Goal: Task Accomplishment & Management: Manage account settings

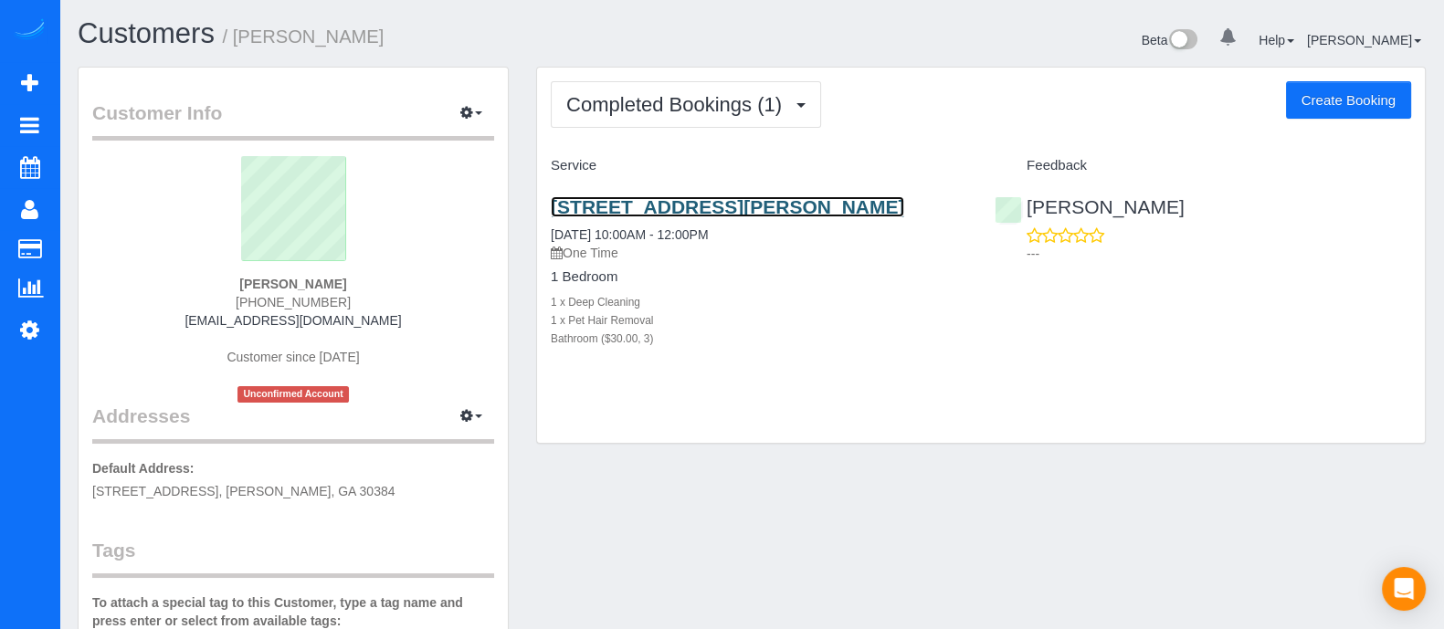
click at [700, 217] on link "[STREET_ADDRESS][PERSON_NAME]" at bounding box center [727, 206] width 353 height 21
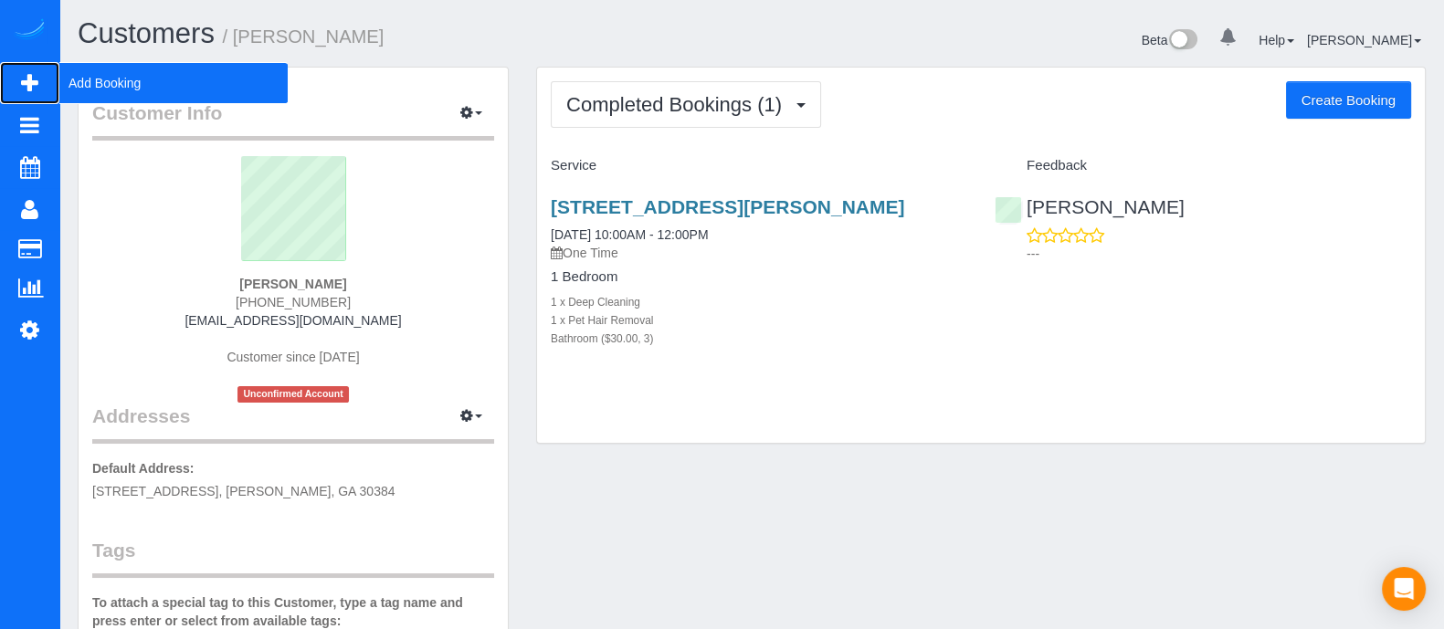
click at [100, 71] on span "Add Booking" at bounding box center [173, 83] width 228 height 42
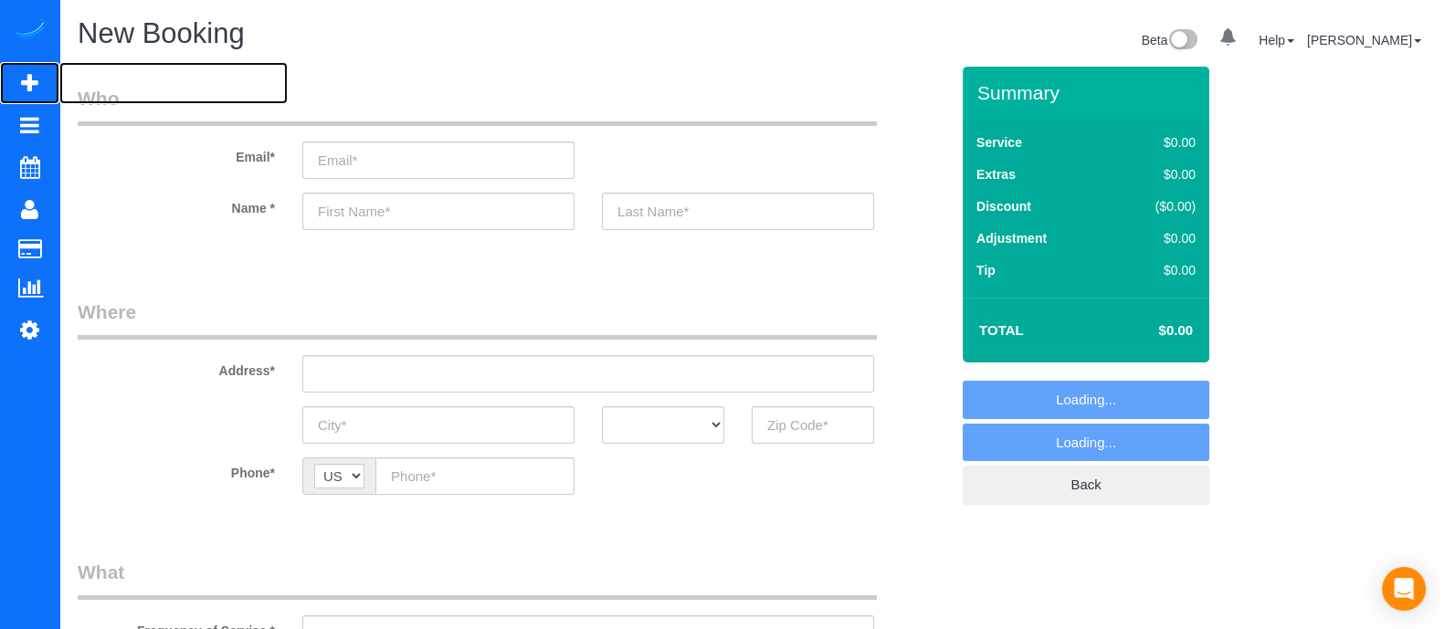
select select "object:10768"
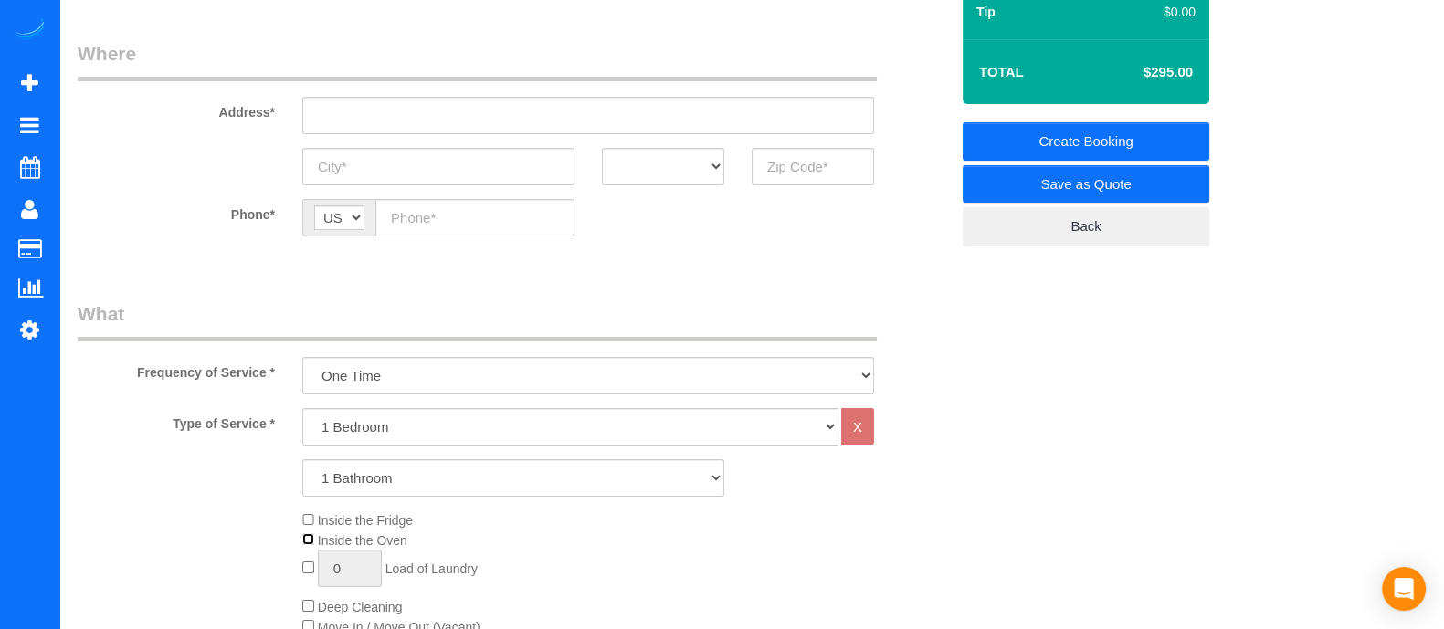
scroll to position [255, 0]
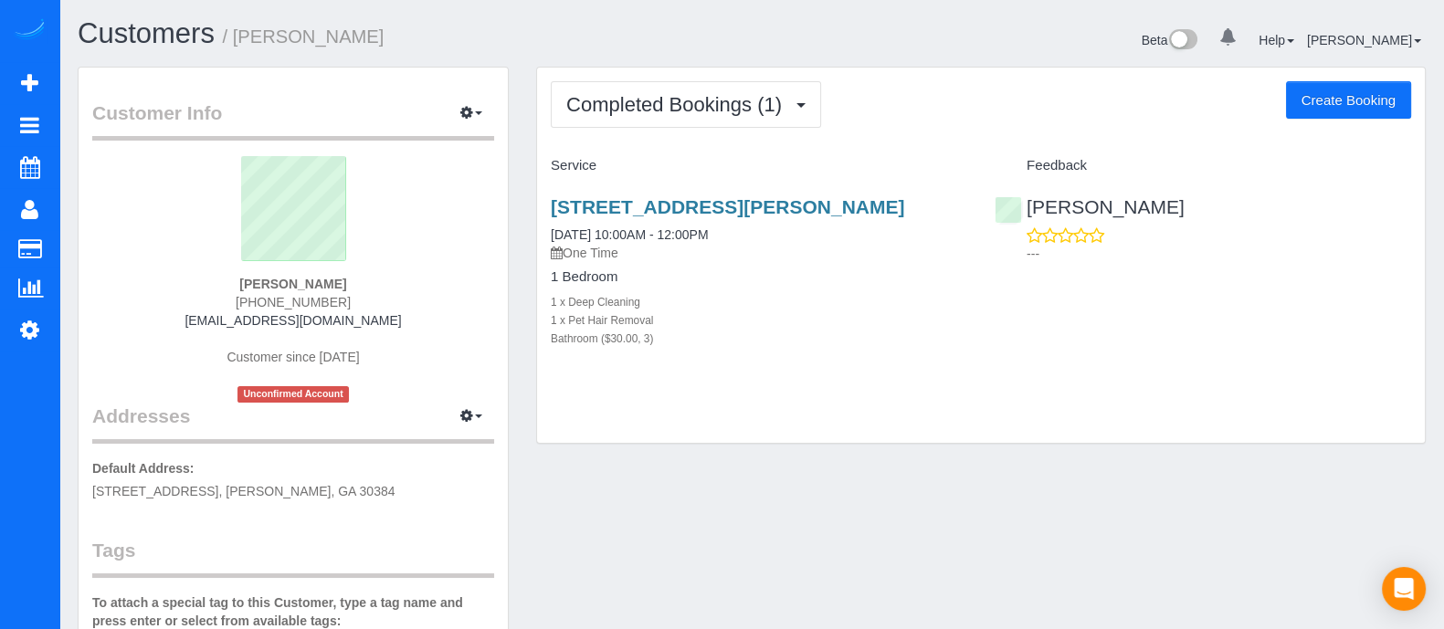
scroll to position [402, 0]
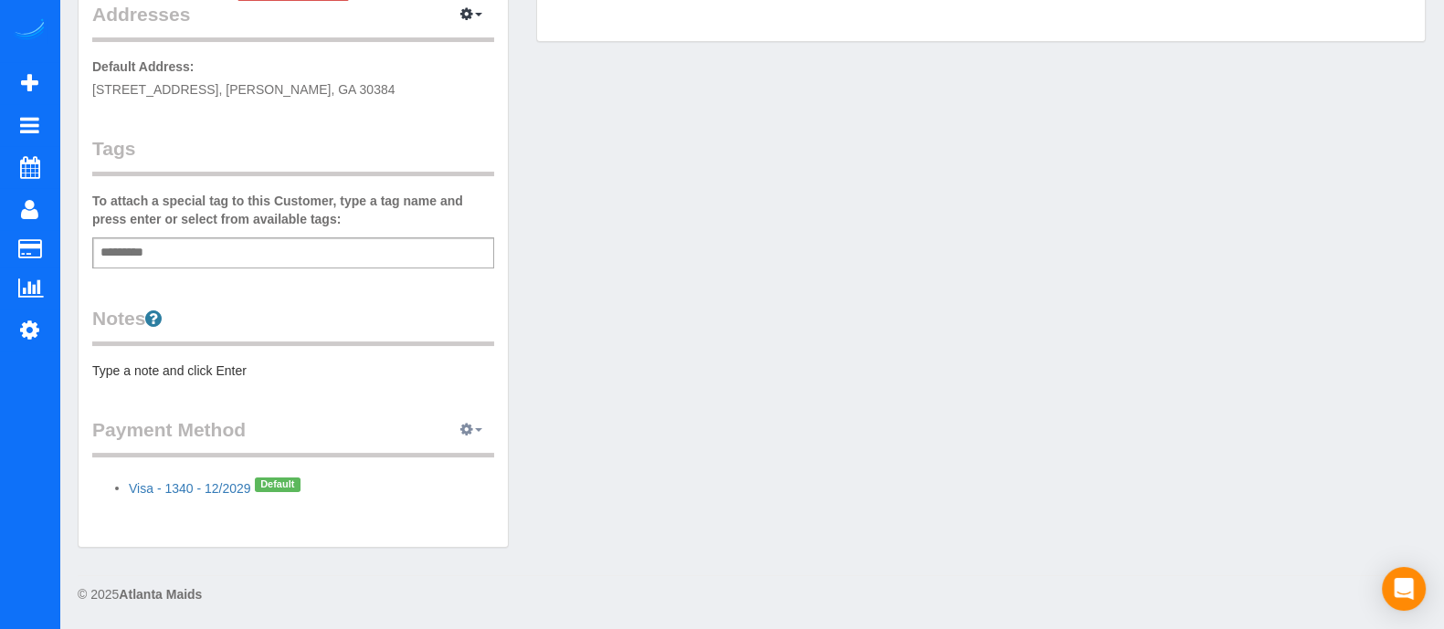
click at [480, 437] on button "button" at bounding box center [471, 430] width 46 height 28
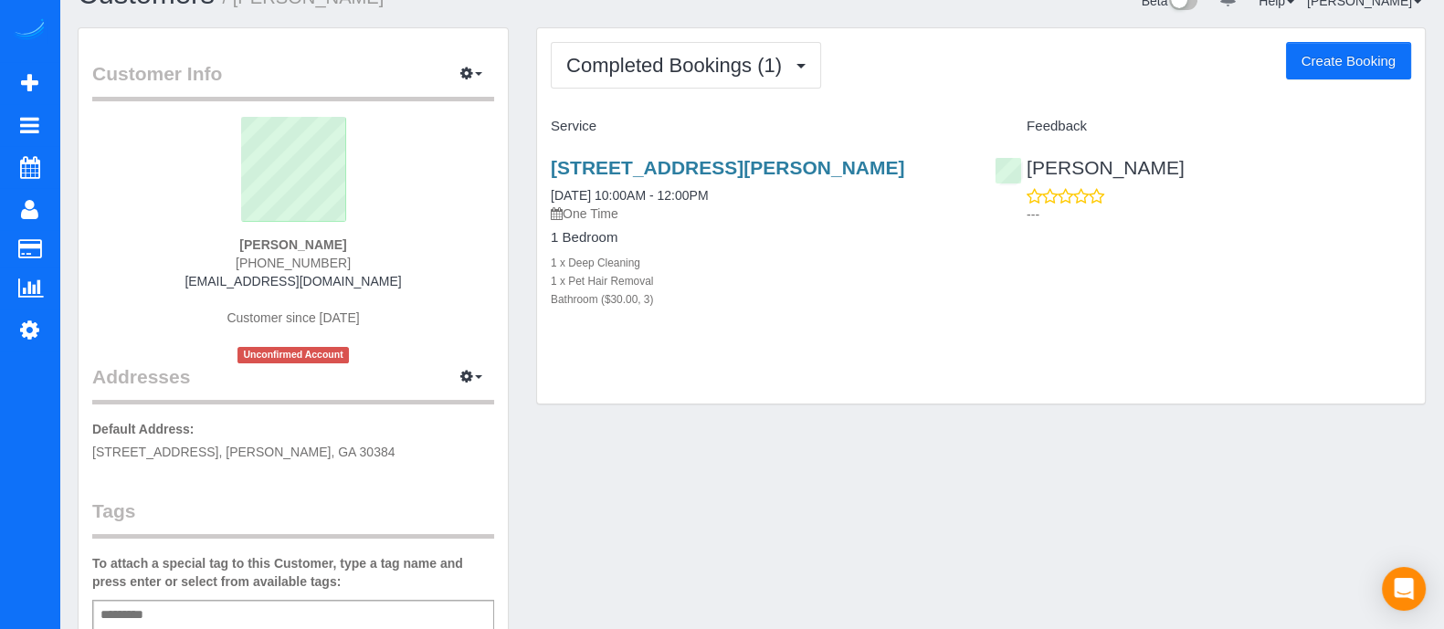
scroll to position [48, 0]
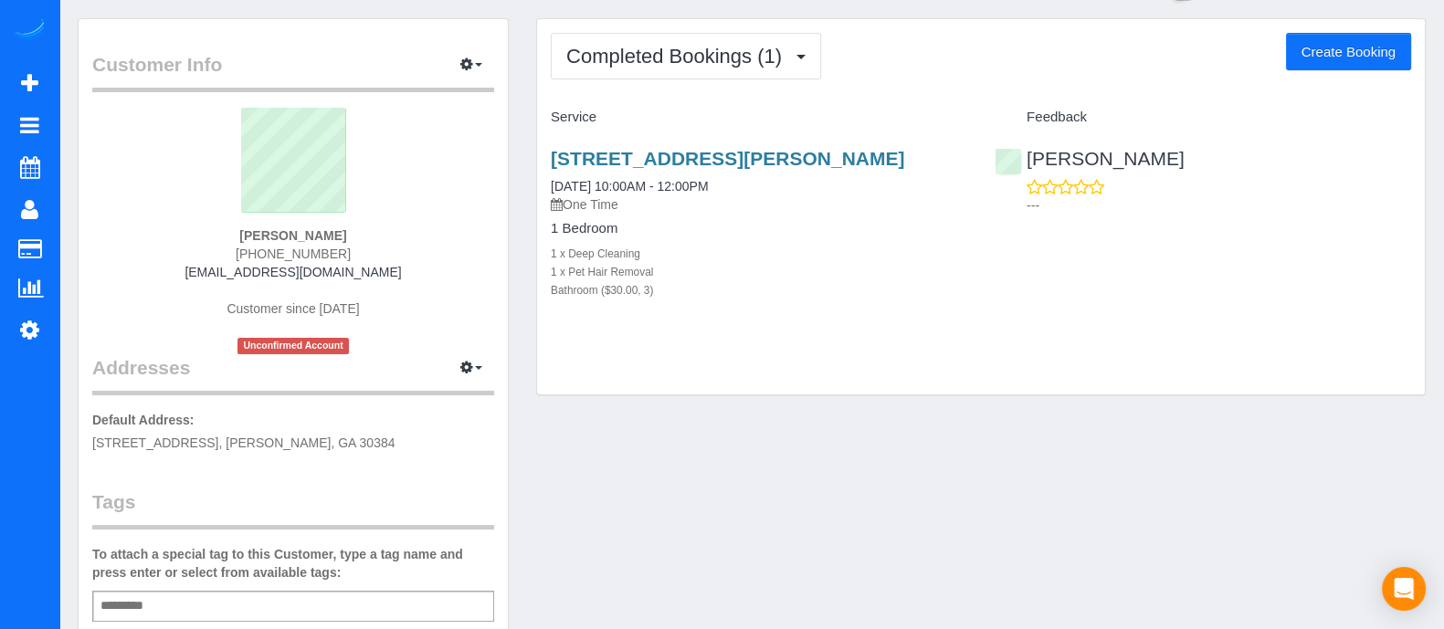
drag, startPoint x: 343, startPoint y: 237, endPoint x: 237, endPoint y: 226, distance: 106.6
click at [237, 226] on div "Pedros Teklay (347) 982-3545 teddy.teklay14@gmail.com Customer since 2025 Uncon…" at bounding box center [293, 231] width 402 height 247
copy strong "Pedros Teklay"
drag, startPoint x: 1427, startPoint y: 230, endPoint x: 1460, endPoint y: 231, distance: 32.9
click at [1443, 231] on html "0 Beta Your Notifications You have 0 alerts Add Booking Bookings Active Booking…" at bounding box center [722, 266] width 1444 height 629
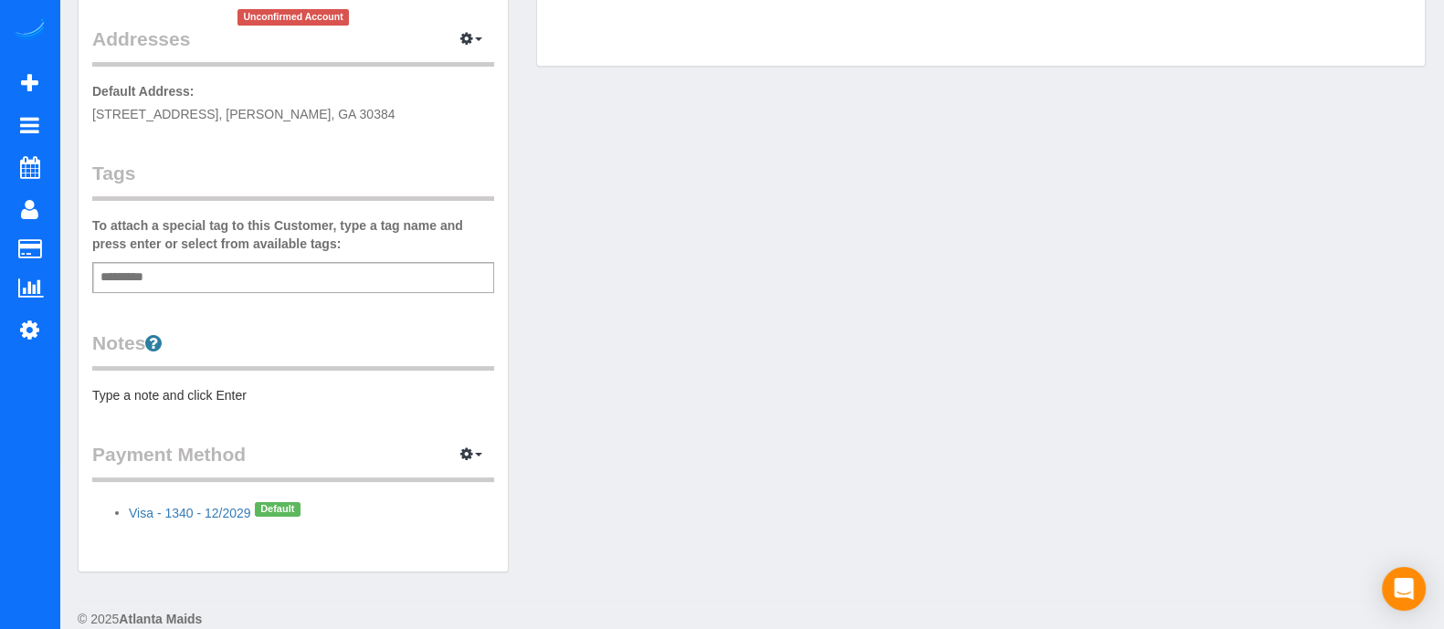
scroll to position [383, 0]
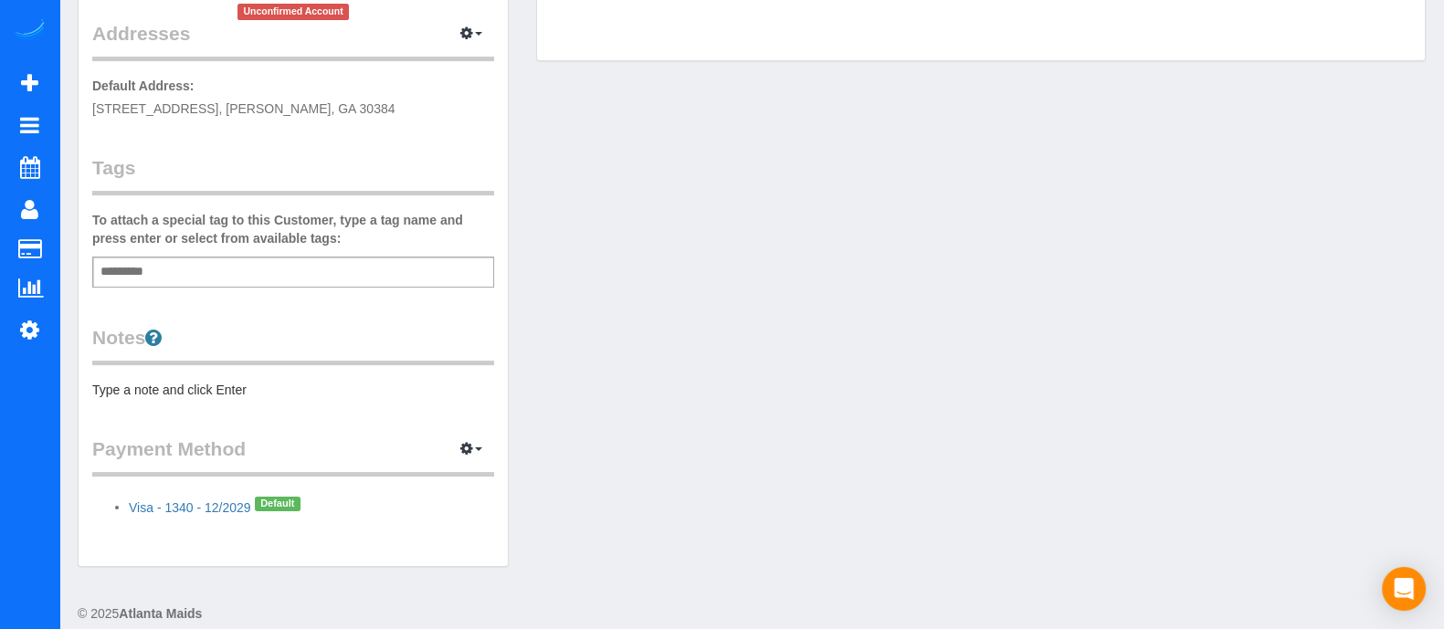
click at [1114, 451] on div "Customer Info Edit Contact Info Send Message Email Preferences Special Sales Ta…" at bounding box center [751, 134] width 1375 height 901
click at [454, 446] on button "button" at bounding box center [471, 450] width 46 height 28
click at [447, 475] on link "View Payment Methods" at bounding box center [407, 483] width 171 height 24
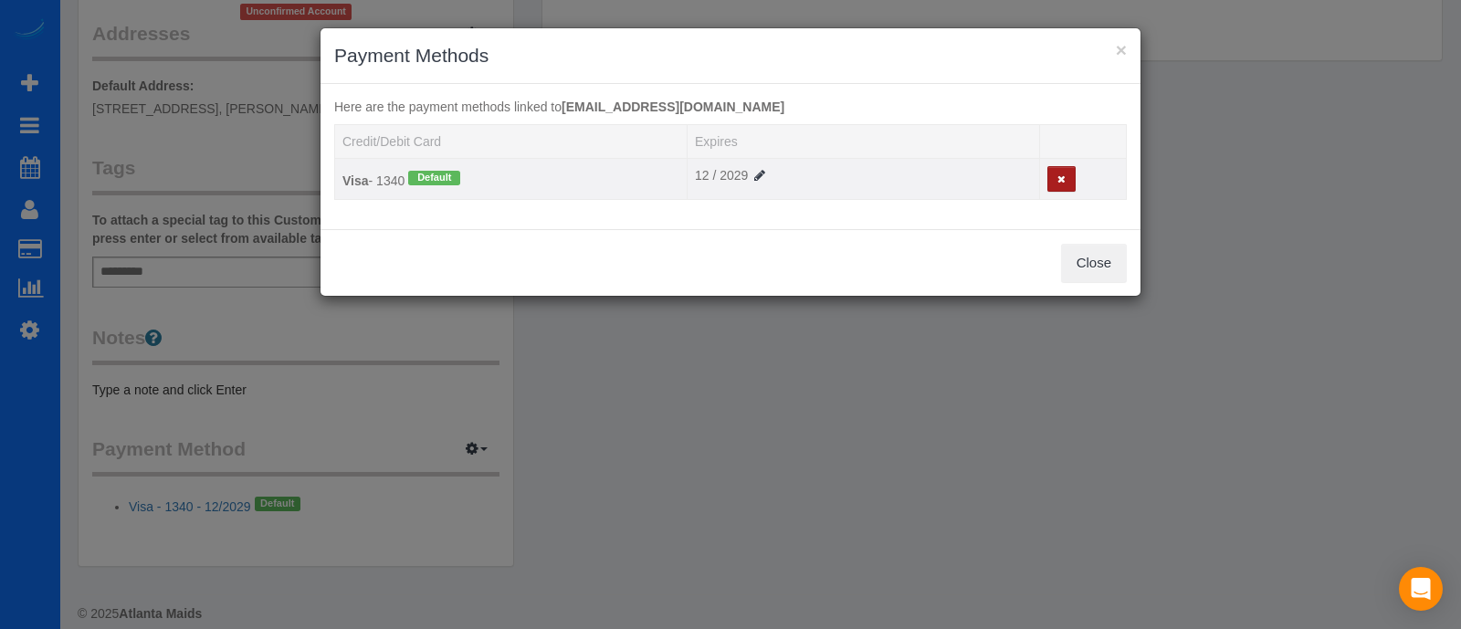
click at [1072, 173] on button at bounding box center [1062, 179] width 28 height 26
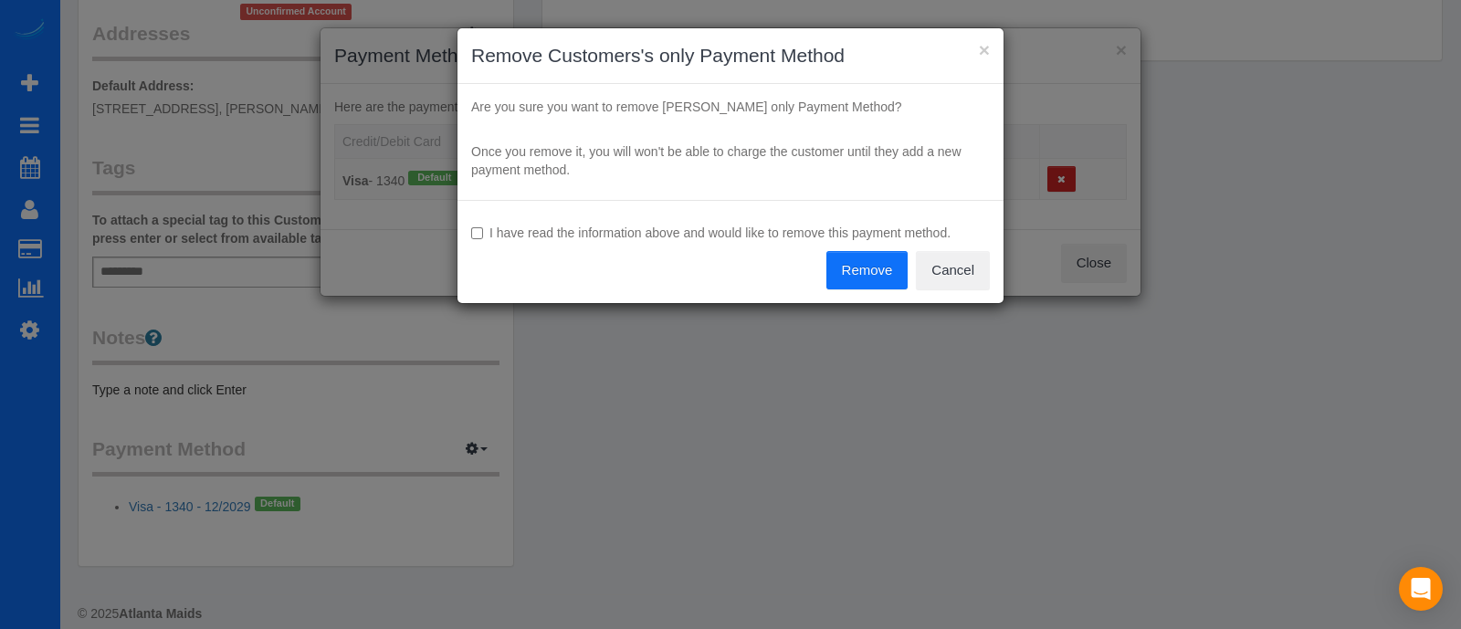
drag, startPoint x: 877, startPoint y: 286, endPoint x: 879, endPoint y: 266, distance: 20.2
click at [879, 266] on button "Remove" at bounding box center [868, 270] width 82 height 38
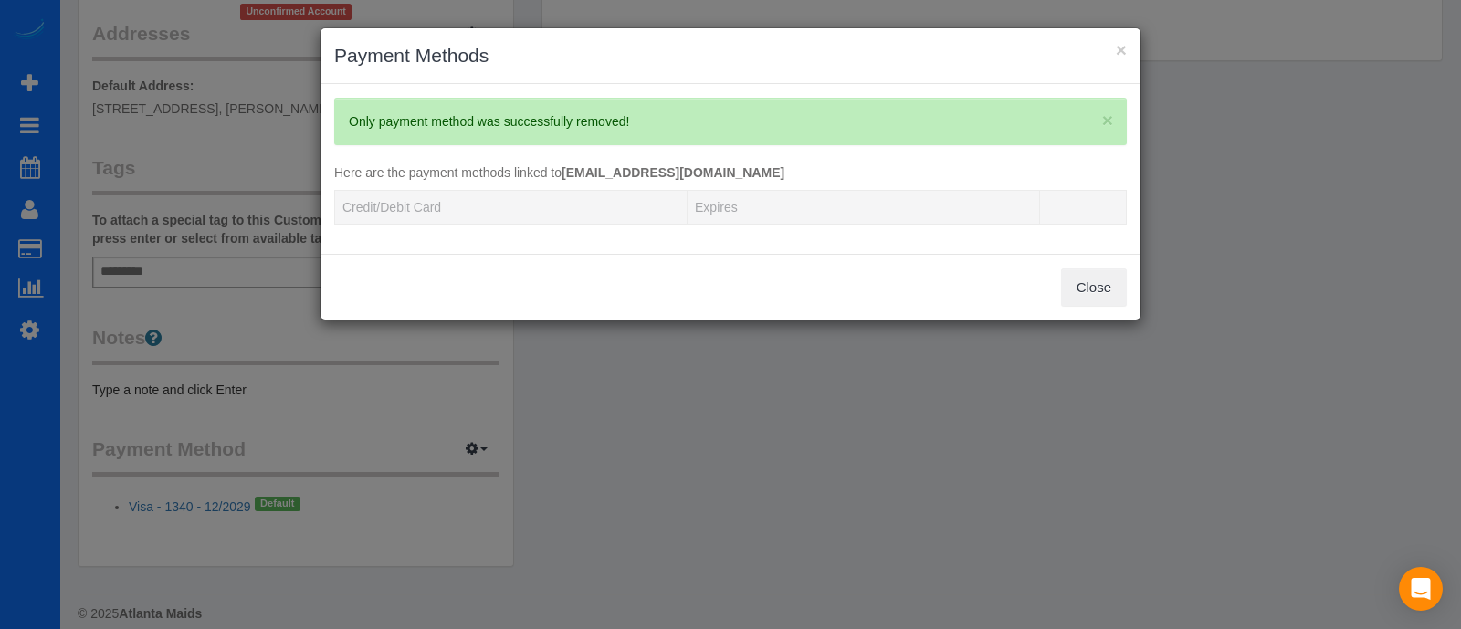
click at [586, 440] on div "× Payment Methods × Only payment method was successfully removed! Here are the …" at bounding box center [730, 314] width 1461 height 629
click at [1102, 110] on span "×" at bounding box center [1107, 120] width 11 height 21
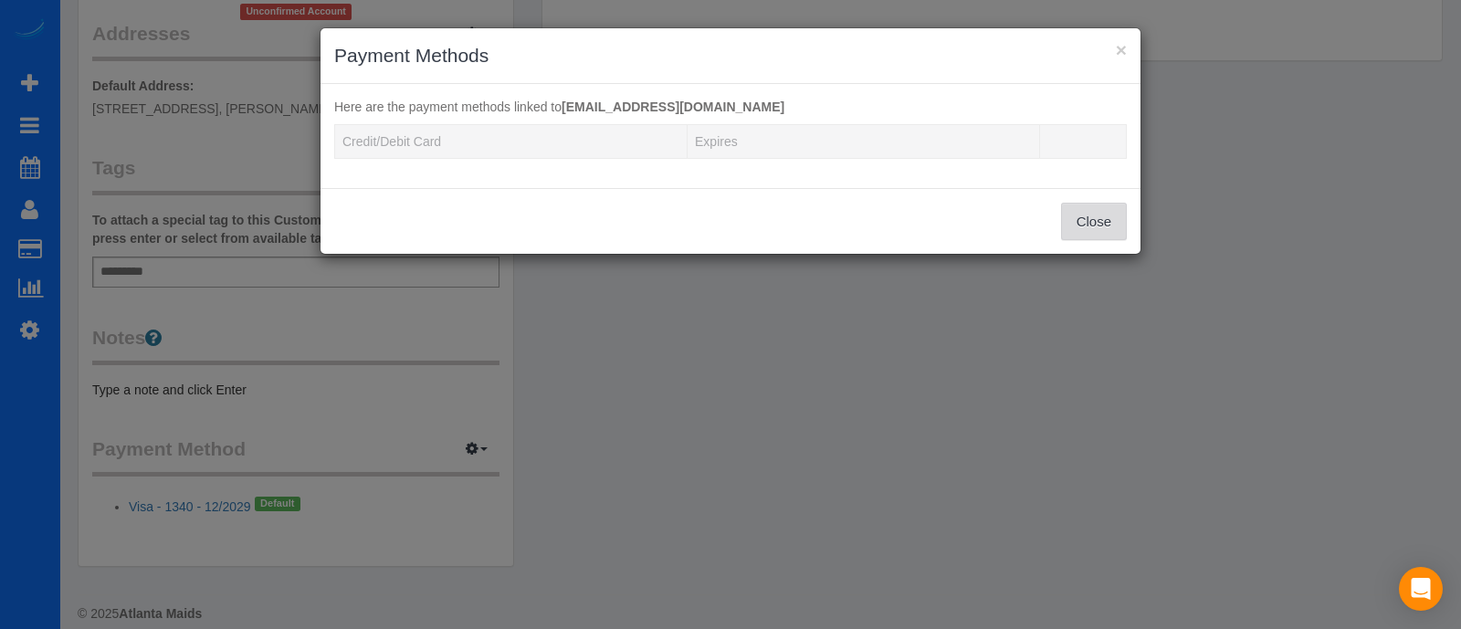
click at [1094, 215] on button "Close" at bounding box center [1094, 222] width 66 height 38
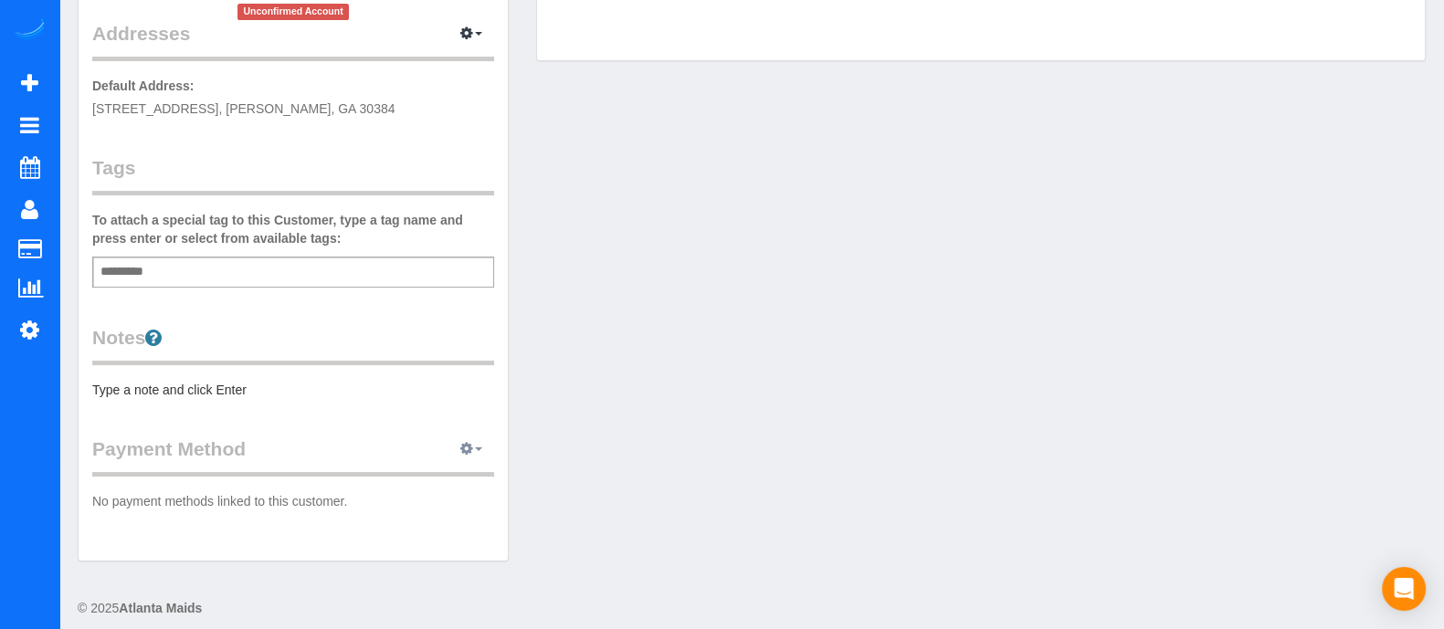
click at [472, 448] on icon "button" at bounding box center [466, 448] width 13 height 11
click at [452, 510] on link "Add Credit/Debit Card" at bounding box center [407, 507] width 171 height 24
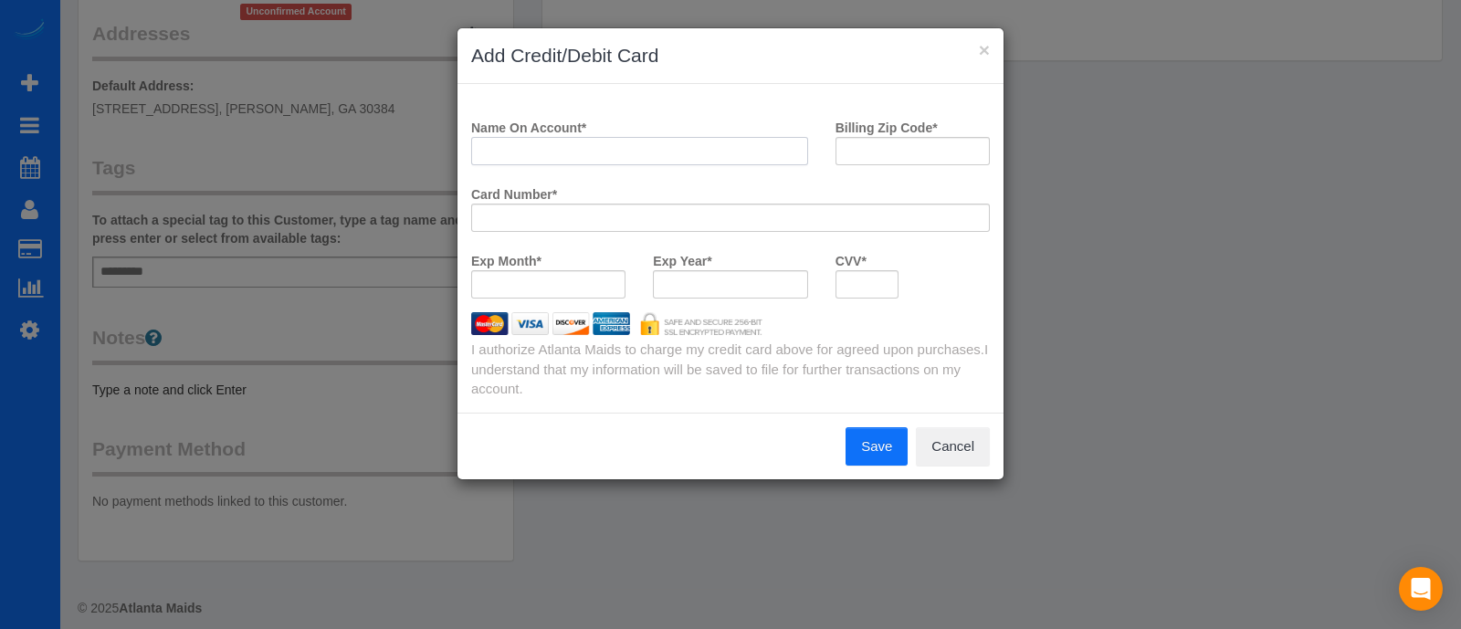
paste input "Pedros Teklay"
click at [620, 148] on input "Pedros Teklay" at bounding box center [639, 151] width 337 height 28
type input "Pedros Teklay"
click at [910, 153] on div "Name On Account * Pedros Teklay Billing Zip Code * Card Number * Exp Month * Ex…" at bounding box center [731, 248] width 546 height 329
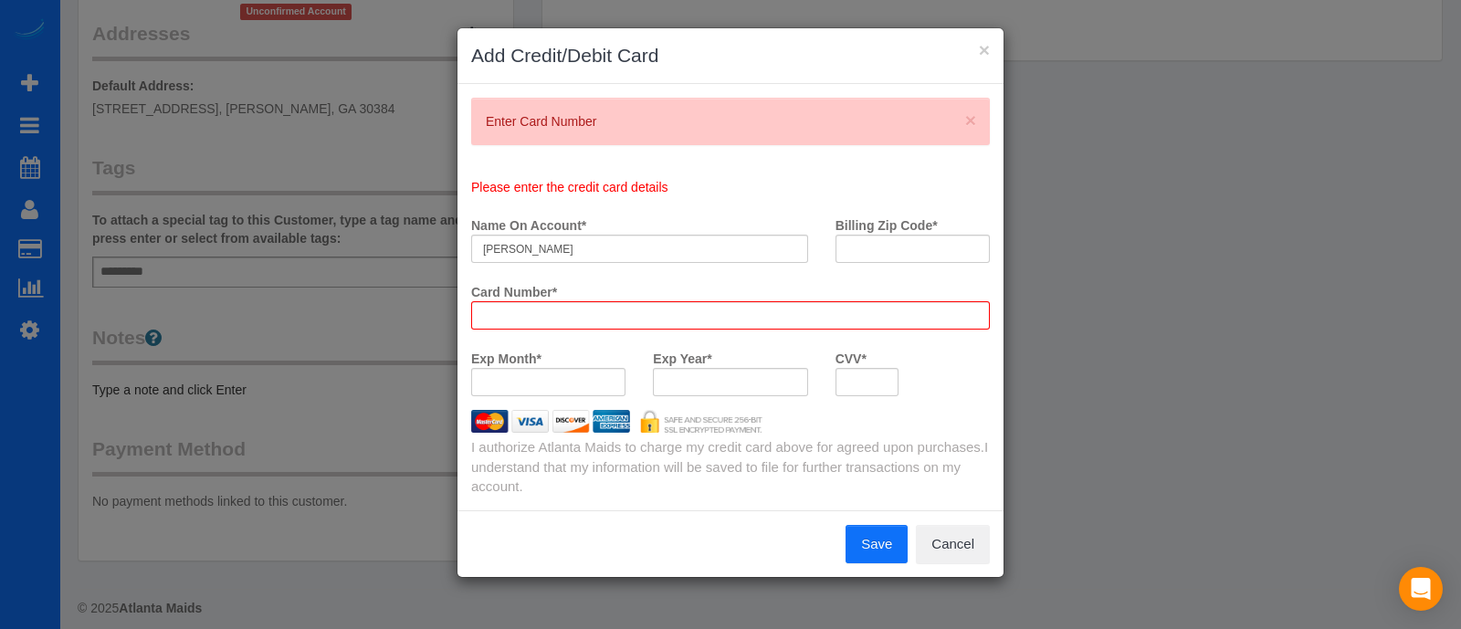
click at [869, 233] on payment-method-fs-pay "Please enter the credit card details Name On Account * Pedros Teklay Billing Zi…" at bounding box center [730, 294] width 519 height 232
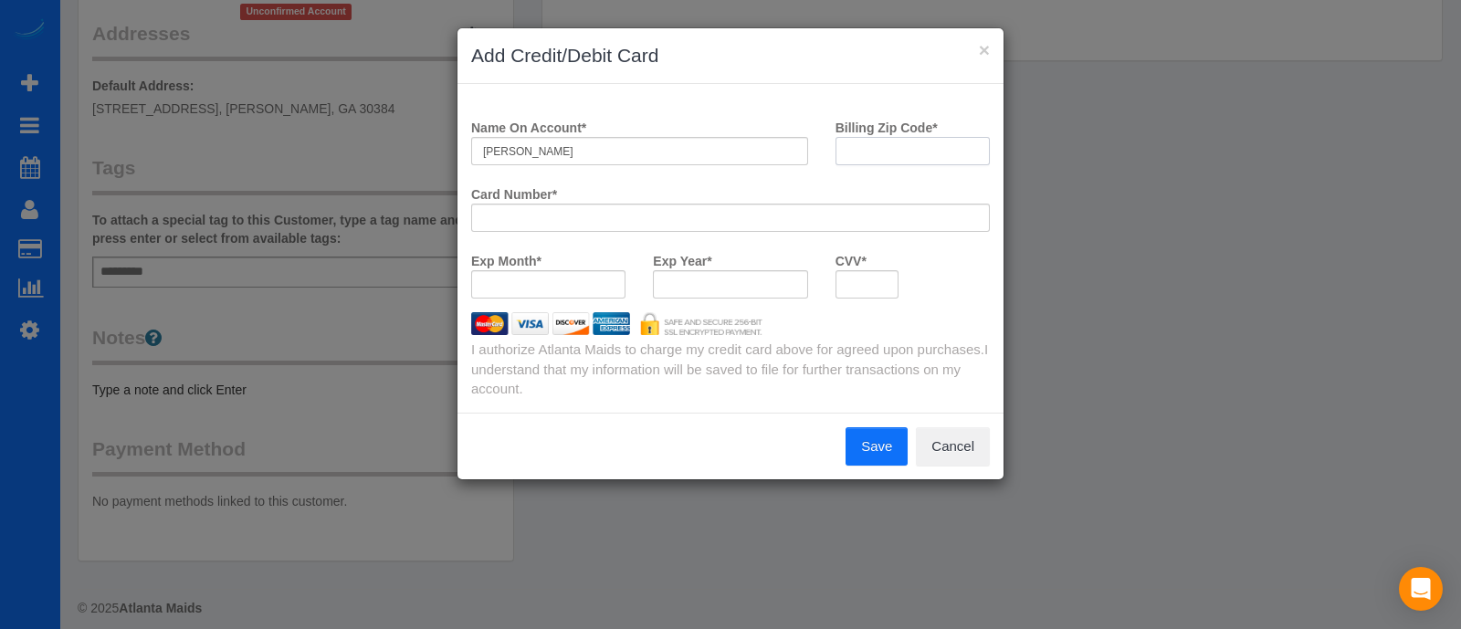
click at [877, 145] on input "Billing Zip Code *" at bounding box center [913, 151] width 154 height 28
type input "30084"
click at [870, 456] on button "Save" at bounding box center [877, 446] width 62 height 38
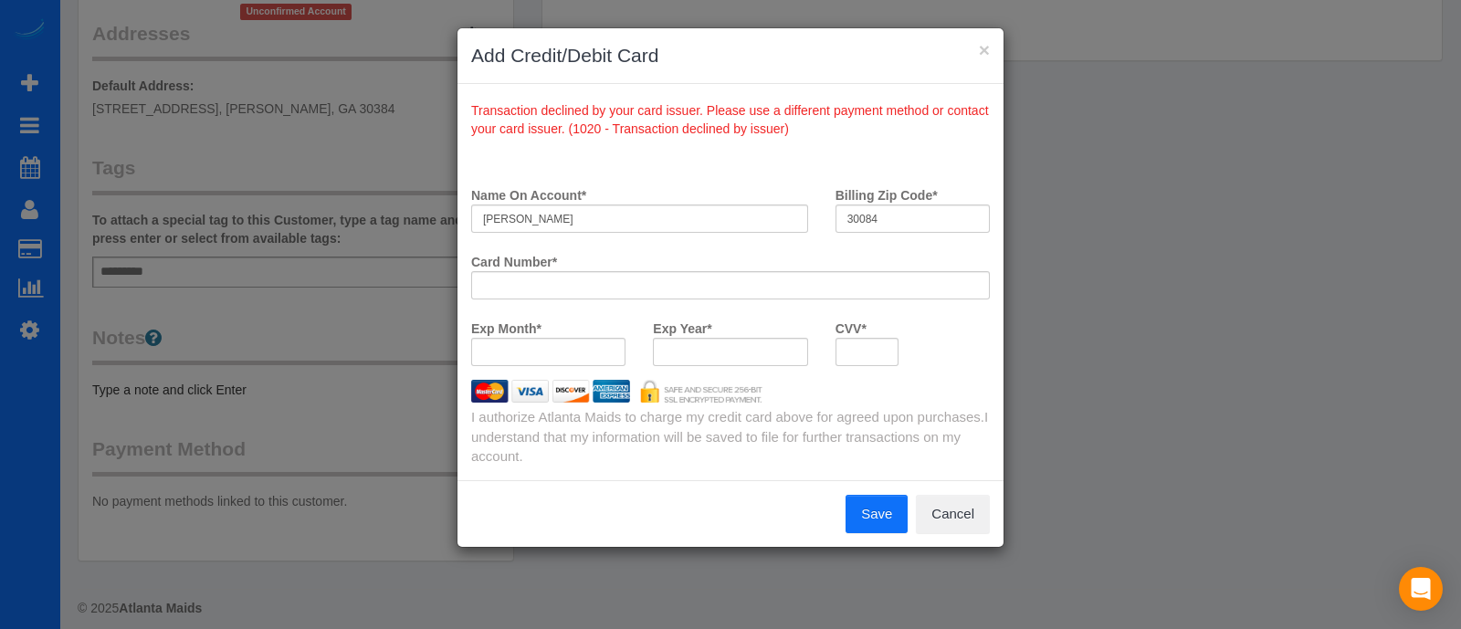
click at [930, 393] on div "Name On Account * Pedros Teklay Billing Zip Code * 30084 Card Number * Exp Mont…" at bounding box center [730, 323] width 519 height 287
click at [959, 343] on div "Exp Month * Exp Year * CVV *" at bounding box center [731, 346] width 546 height 67
click at [870, 504] on button "Save" at bounding box center [877, 514] width 62 height 38
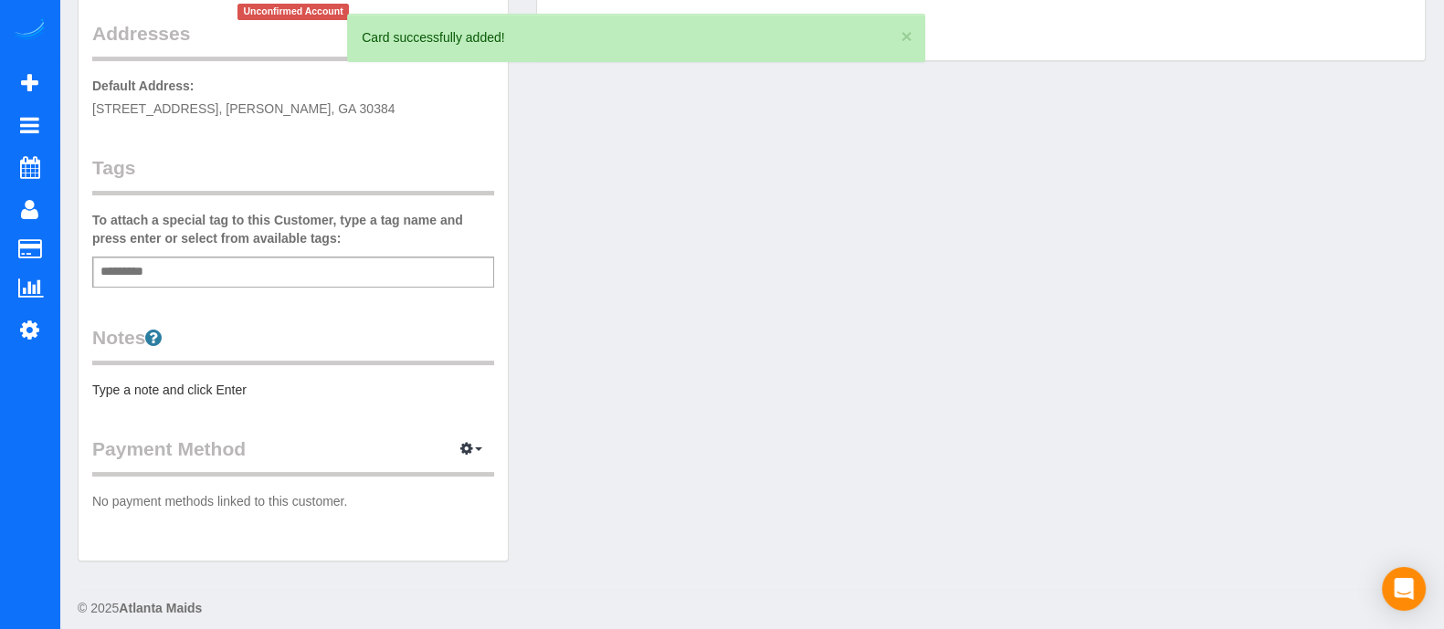
click at [1066, 253] on div "Customer Info Edit Contact Info Send Message Email Preferences Special Sales Ta…" at bounding box center [751, 132] width 1375 height 896
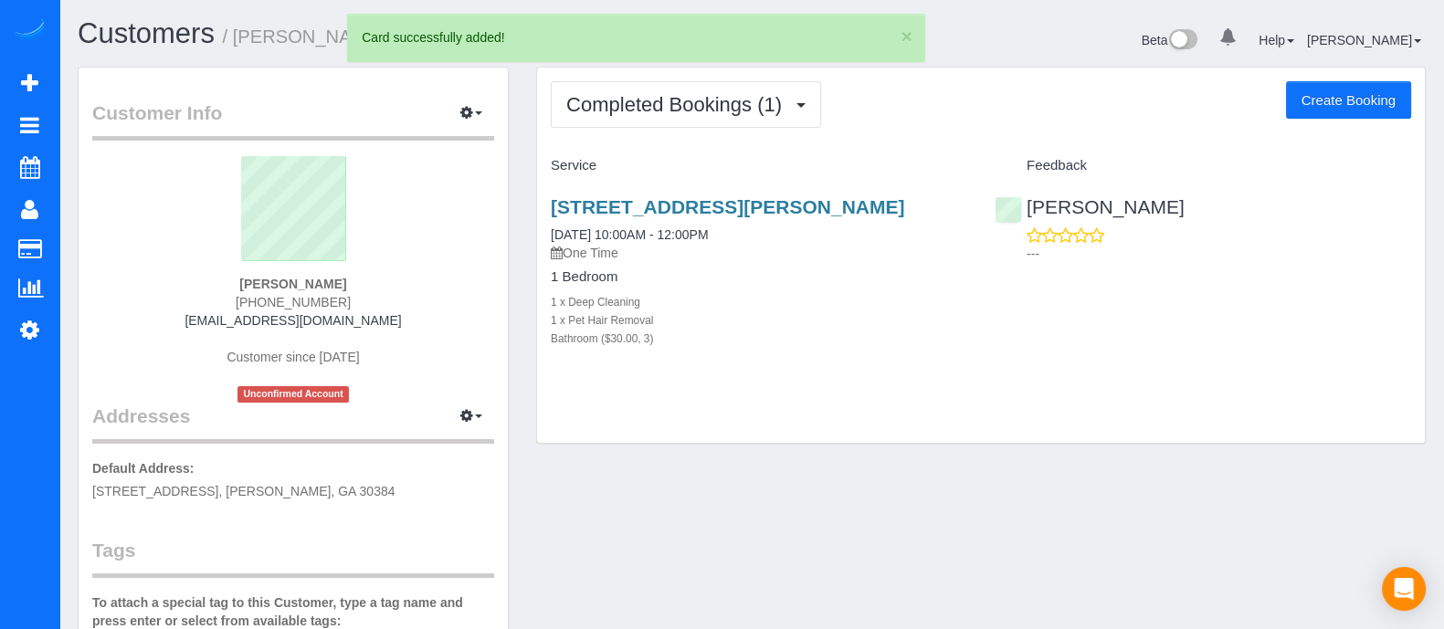
click at [1333, 96] on button "Create Booking" at bounding box center [1348, 100] width 125 height 38
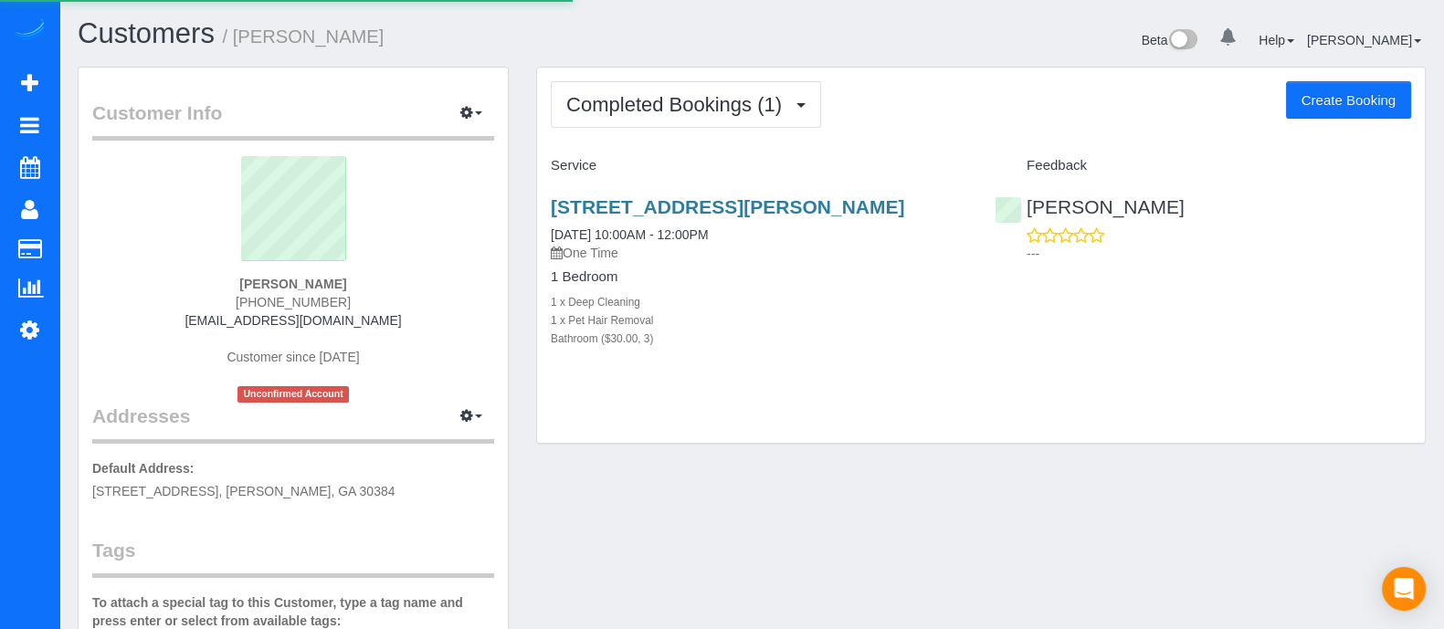
select select "GA"
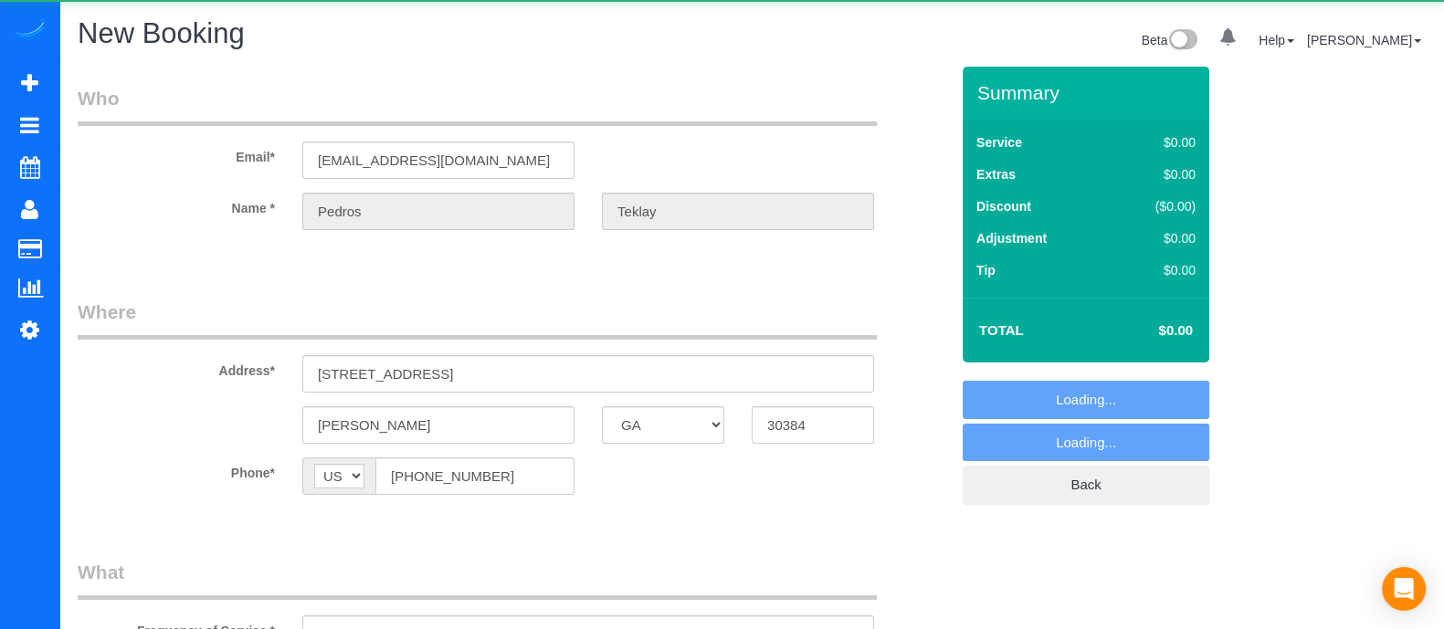
select select "string:fspay-4ffdb79a-bc5e-4e38-81ba-75b9bfa79af3"
select select "object:11480"
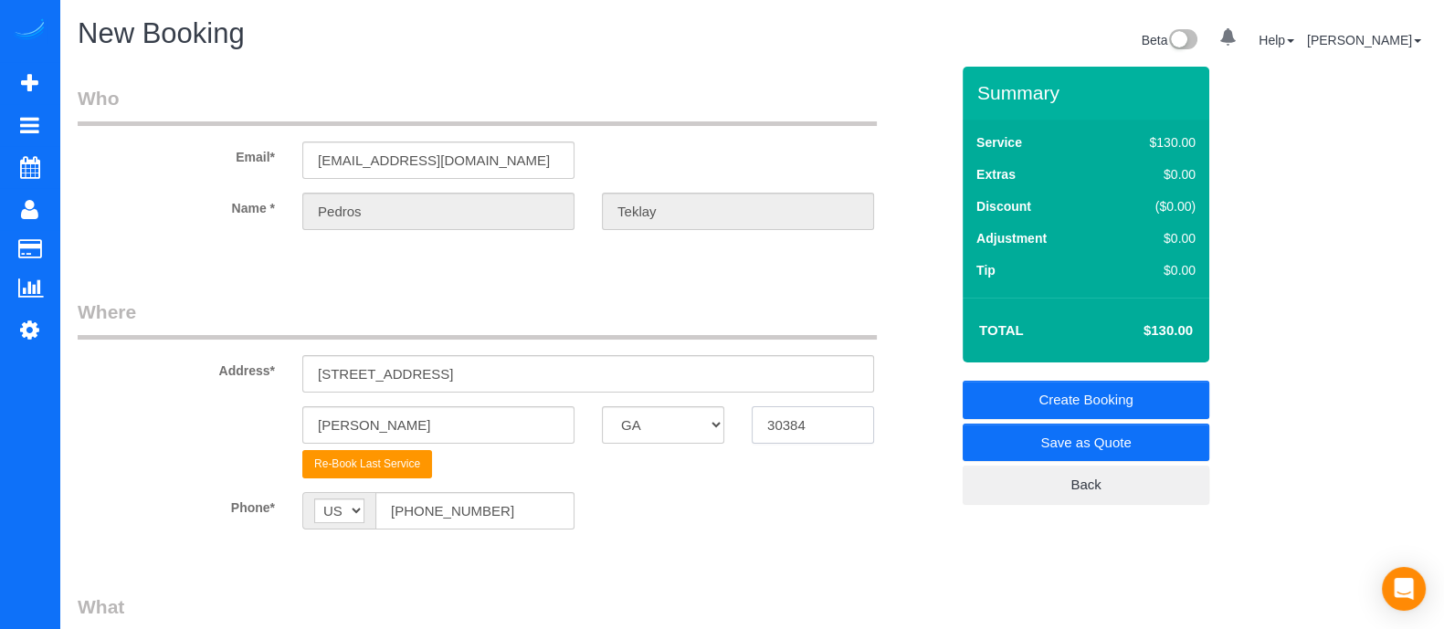
click at [790, 417] on input "30384" at bounding box center [813, 424] width 122 height 37
click at [790, 417] on input "3084" at bounding box center [813, 424] width 122 height 37
type input "30804"
click at [329, 370] on input "3425 Bridle Path CtTucker, GA 30084, USA" at bounding box center [588, 373] width 572 height 37
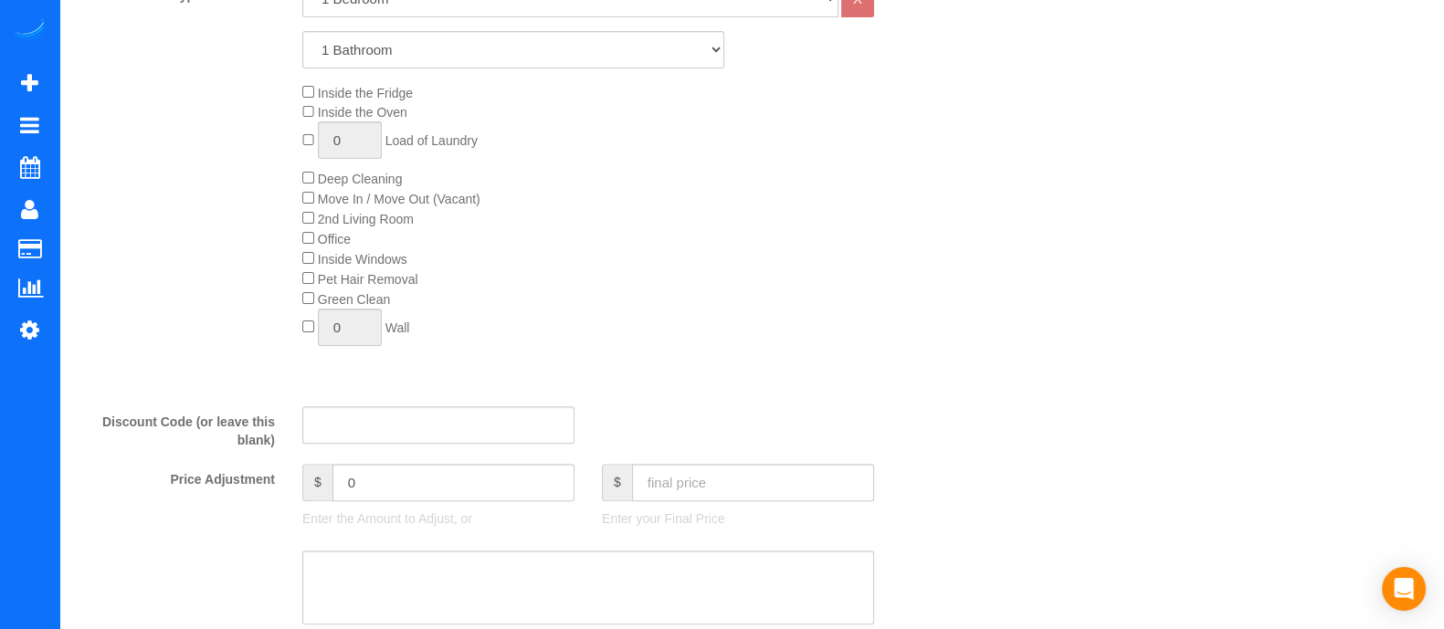
scroll to position [719, 0]
type input "[STREET_ADDRESS]"
click at [717, 503] on input "text" at bounding box center [753, 485] width 242 height 37
type input "3"
type input "270"
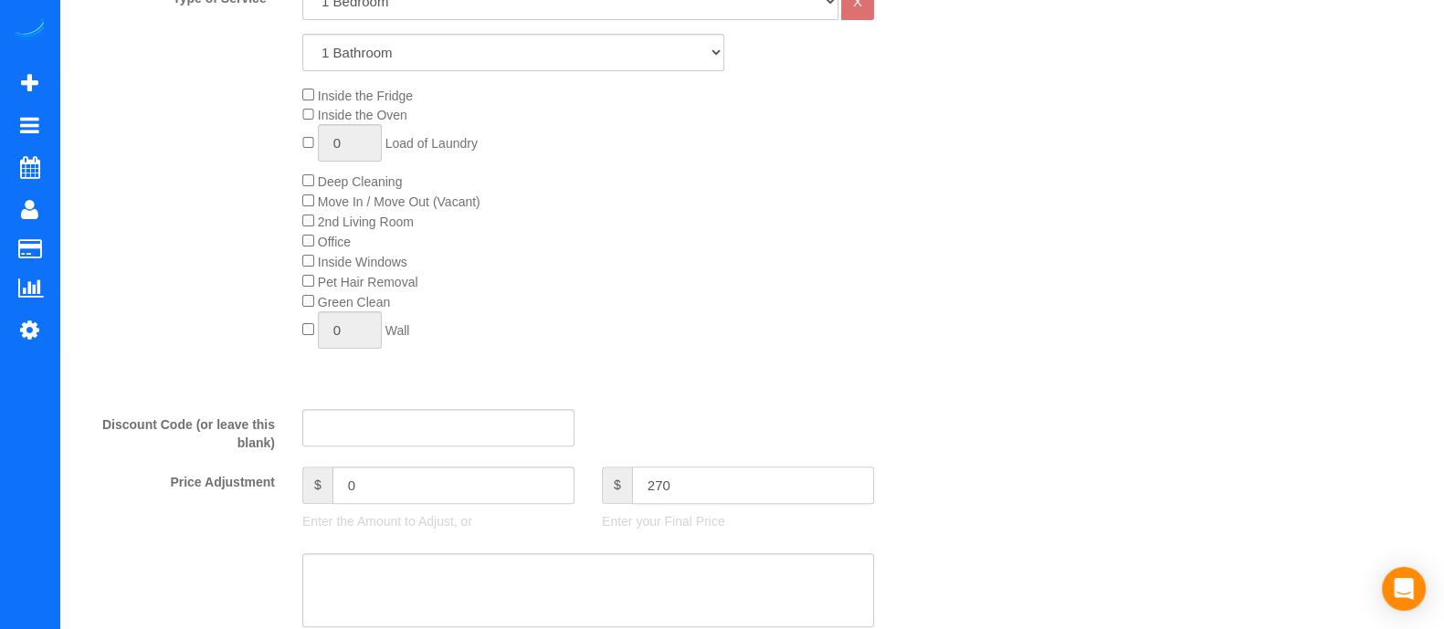
scroll to position [0, 0]
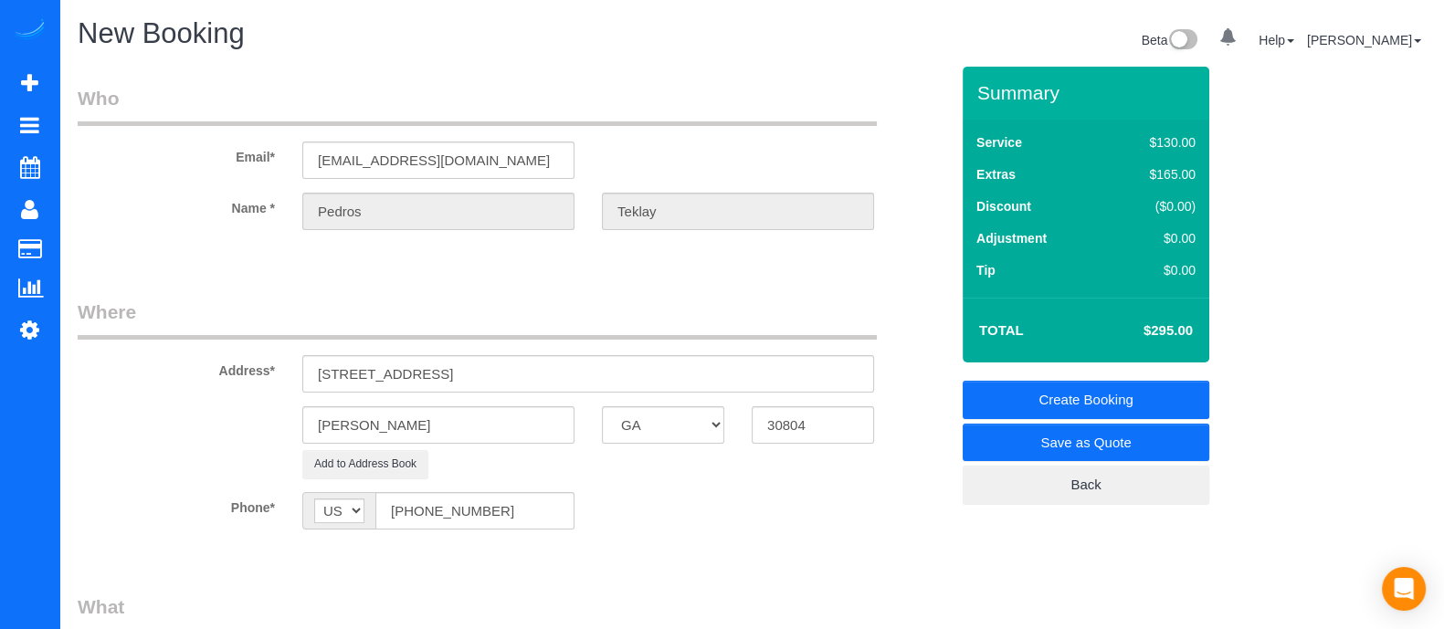
type input "-25"
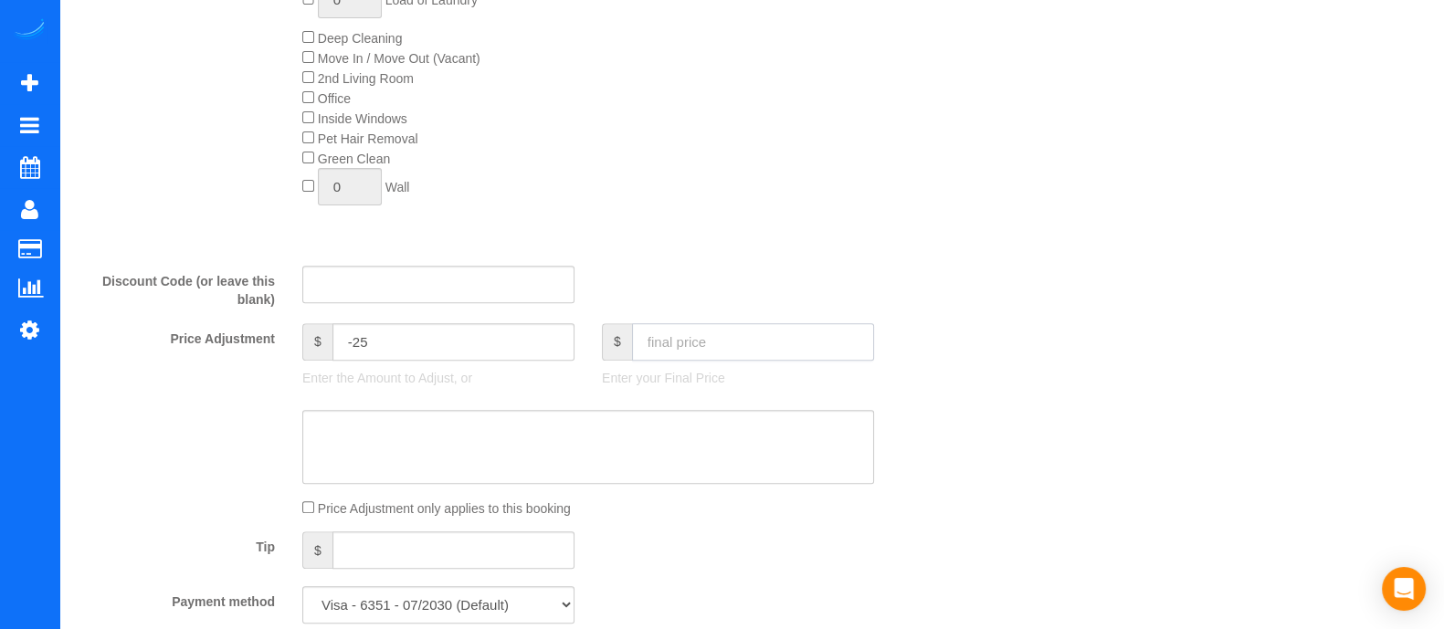
scroll to position [948, 0]
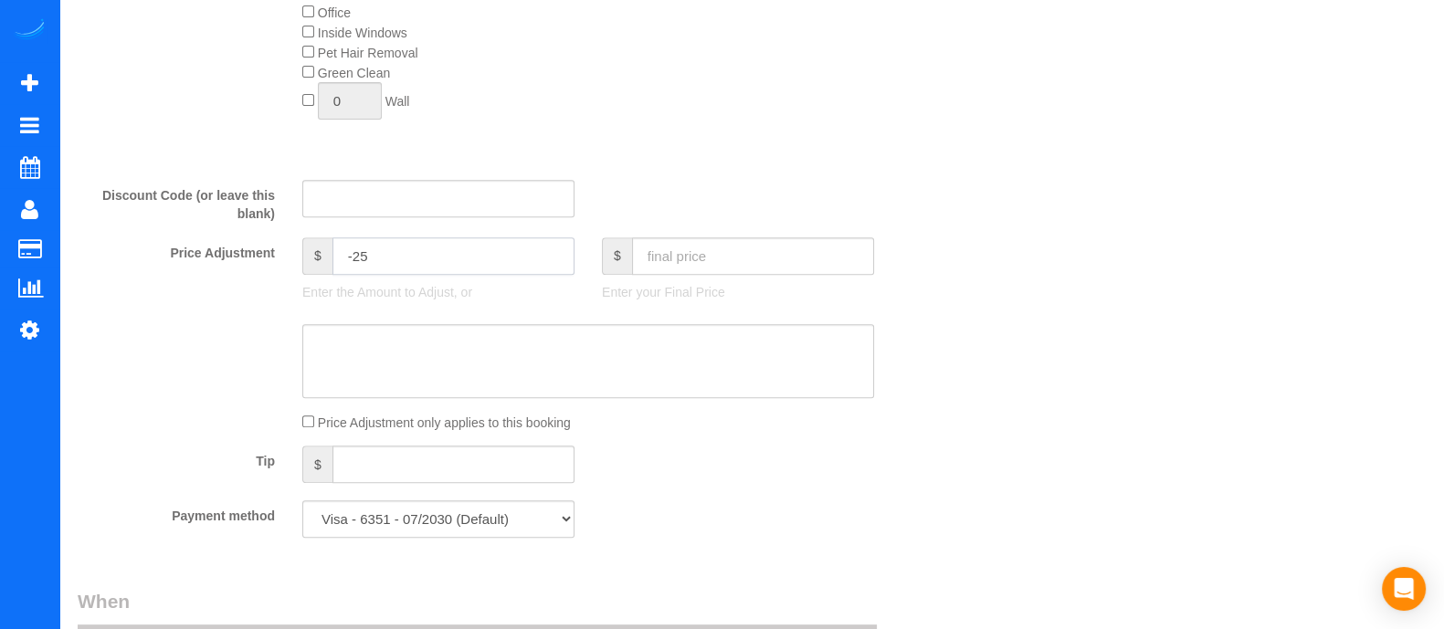
click at [507, 253] on input "-25" at bounding box center [453, 255] width 242 height 37
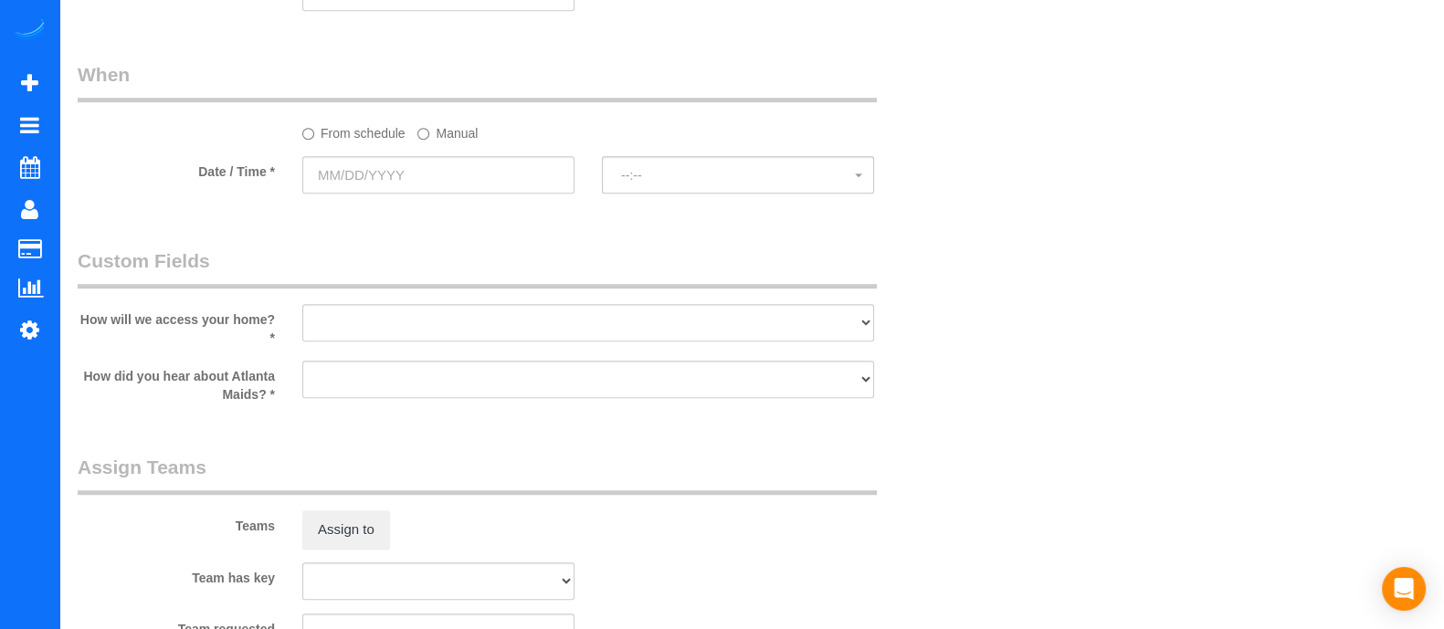
scroll to position [1469, 0]
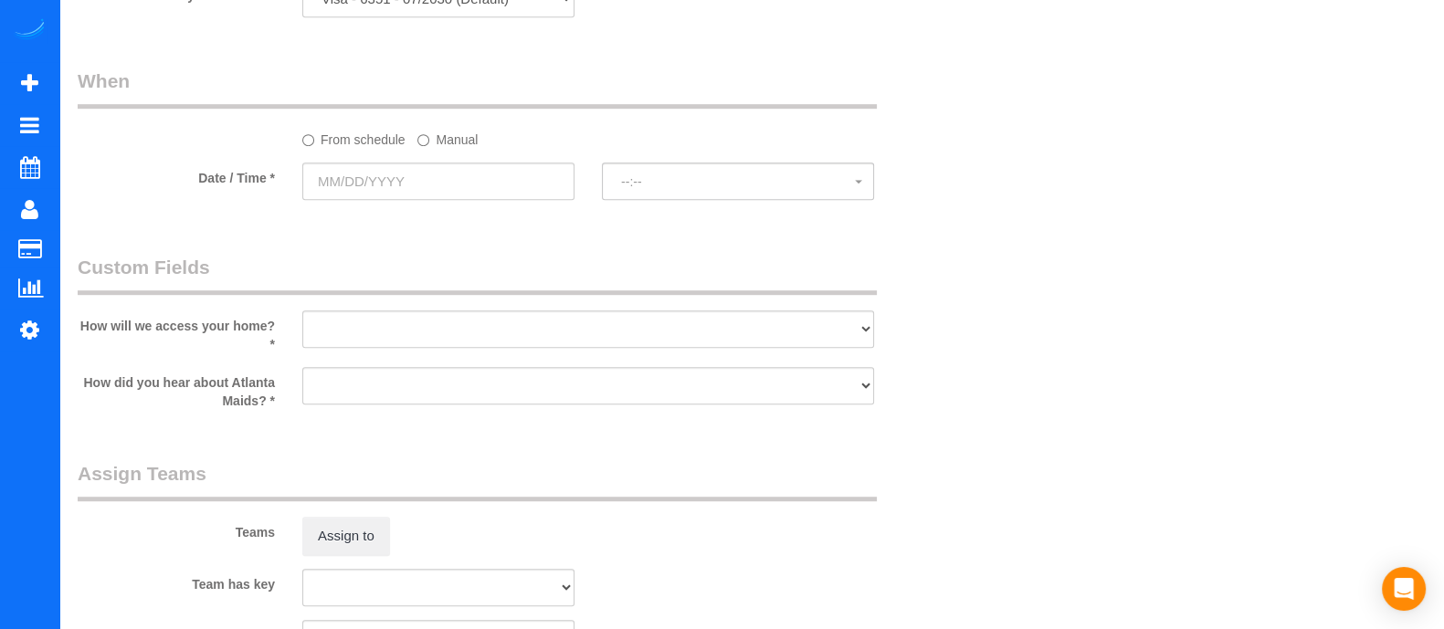
type input "-20"
click at [388, 317] on select "I will leave a key I will provide an access code Someone will be home Go to apa…" at bounding box center [588, 329] width 572 height 37
select select "number:3"
click at [302, 318] on select "I will leave a key I will provide an access code Someone will be home Go to apa…" at bounding box center [588, 329] width 572 height 37
click at [416, 352] on div at bounding box center [588, 350] width 572 height 4
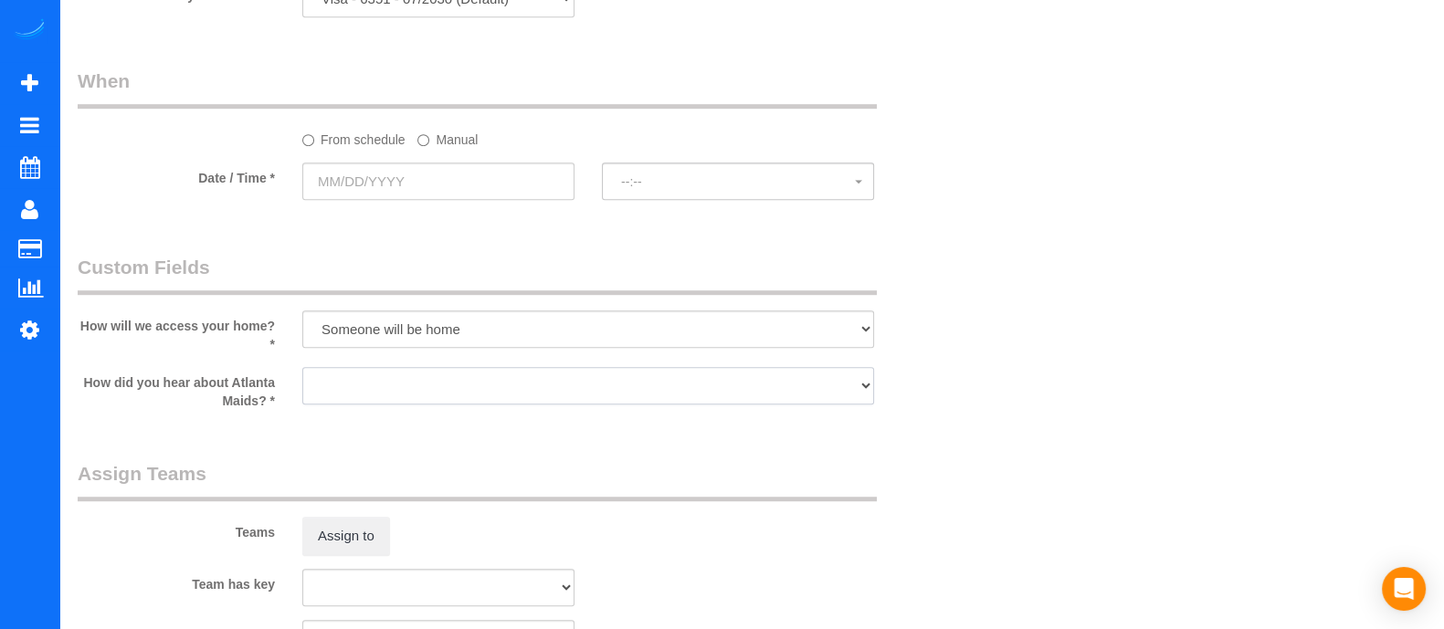
drag, startPoint x: 420, startPoint y: 385, endPoint x: 395, endPoint y: 452, distance: 71.4
select select "number:6"
click at [302, 374] on select "Google Yelp From a friend Social media Other" at bounding box center [588, 385] width 572 height 37
click at [449, 143] on label "Manual" at bounding box center [447, 136] width 60 height 25
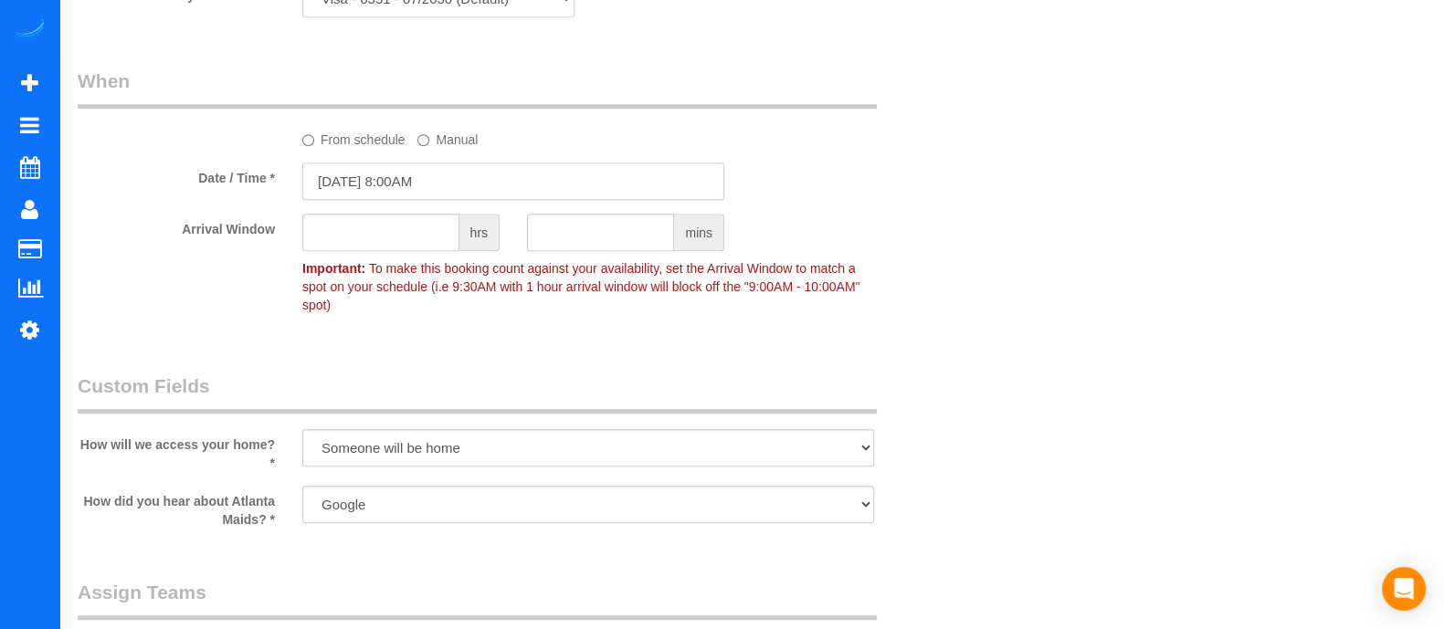
click at [449, 193] on input "10/03/2025 8:00AM" at bounding box center [513, 181] width 422 height 37
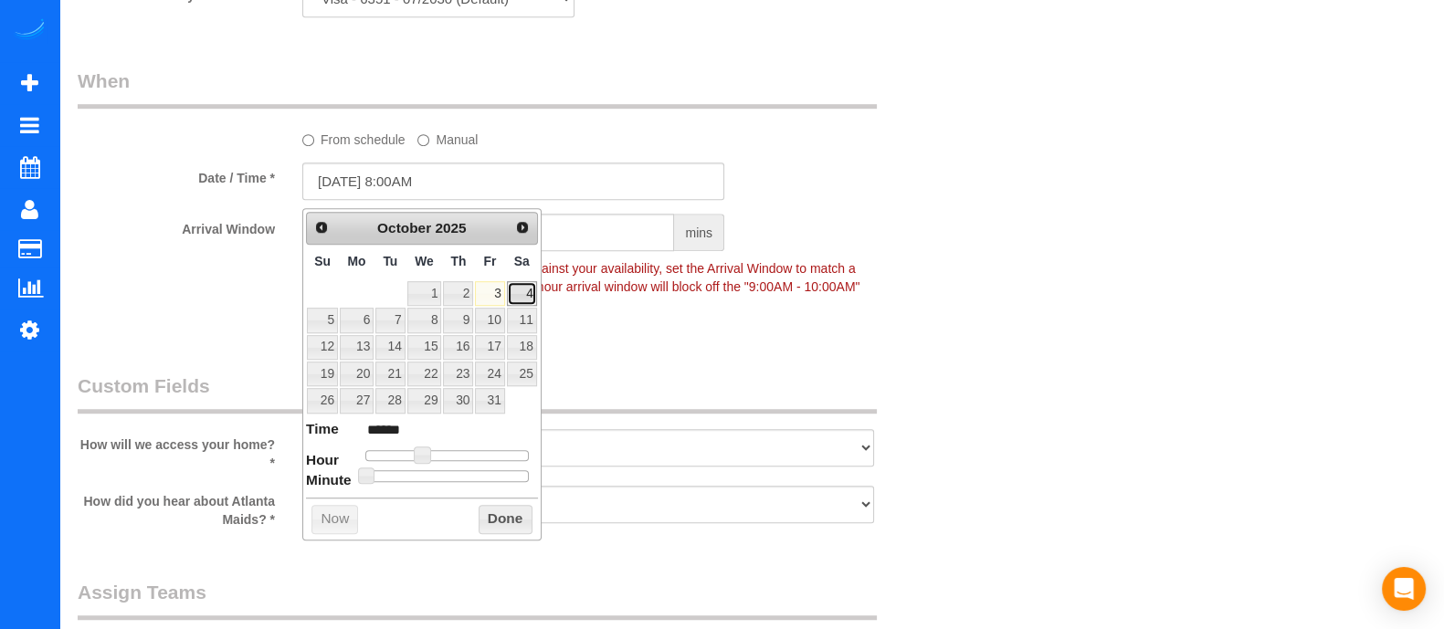
click at [534, 286] on link "4" at bounding box center [522, 293] width 30 height 25
click at [503, 293] on link "3" at bounding box center [489, 293] width 29 height 25
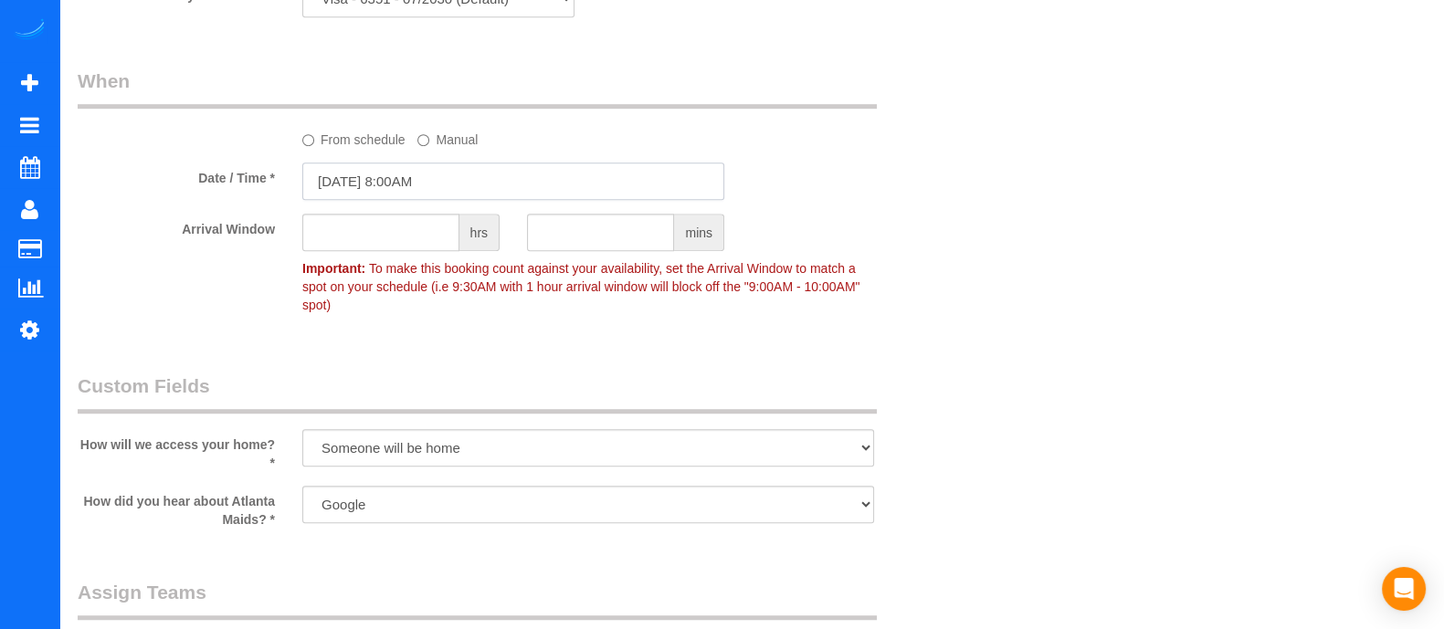
click at [447, 178] on input "10/03/2025 8:00AM" at bounding box center [513, 181] width 422 height 37
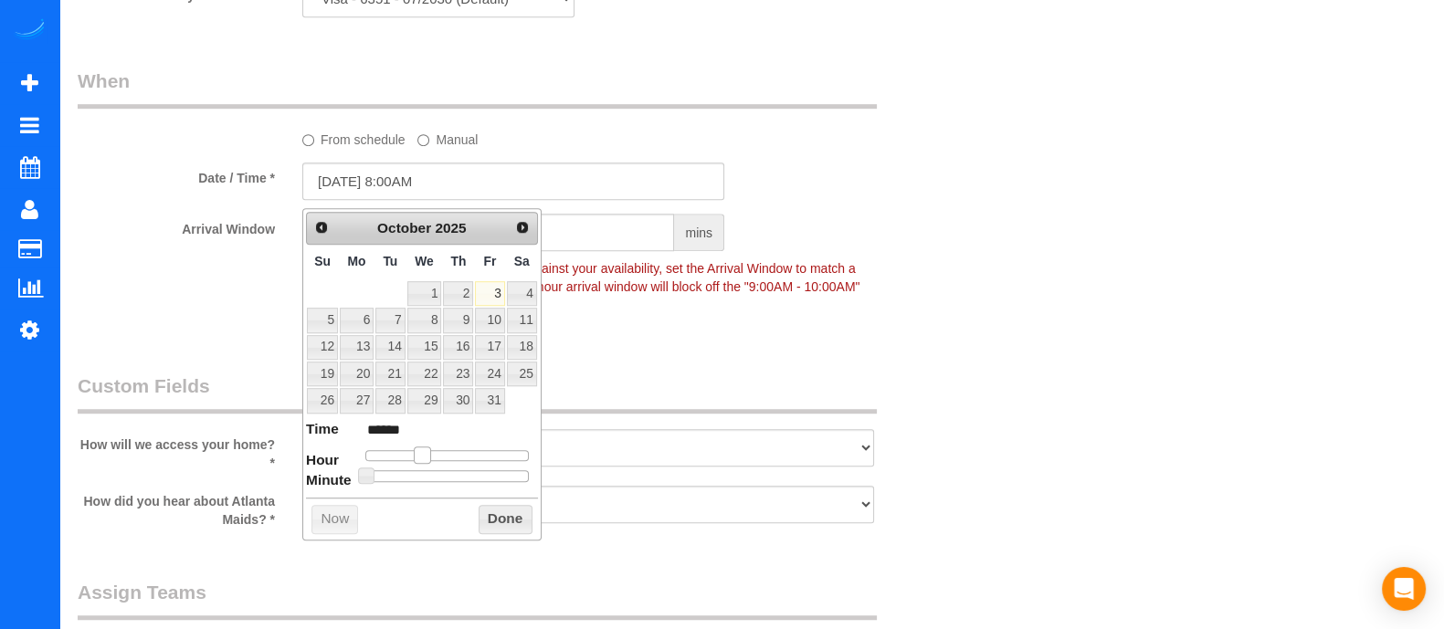
type input "10/03/2025 9:00AM"
type input "******"
type input "10/03/2025 10:00AM"
type input "*******"
type input "10/03/2025 9:00AM"
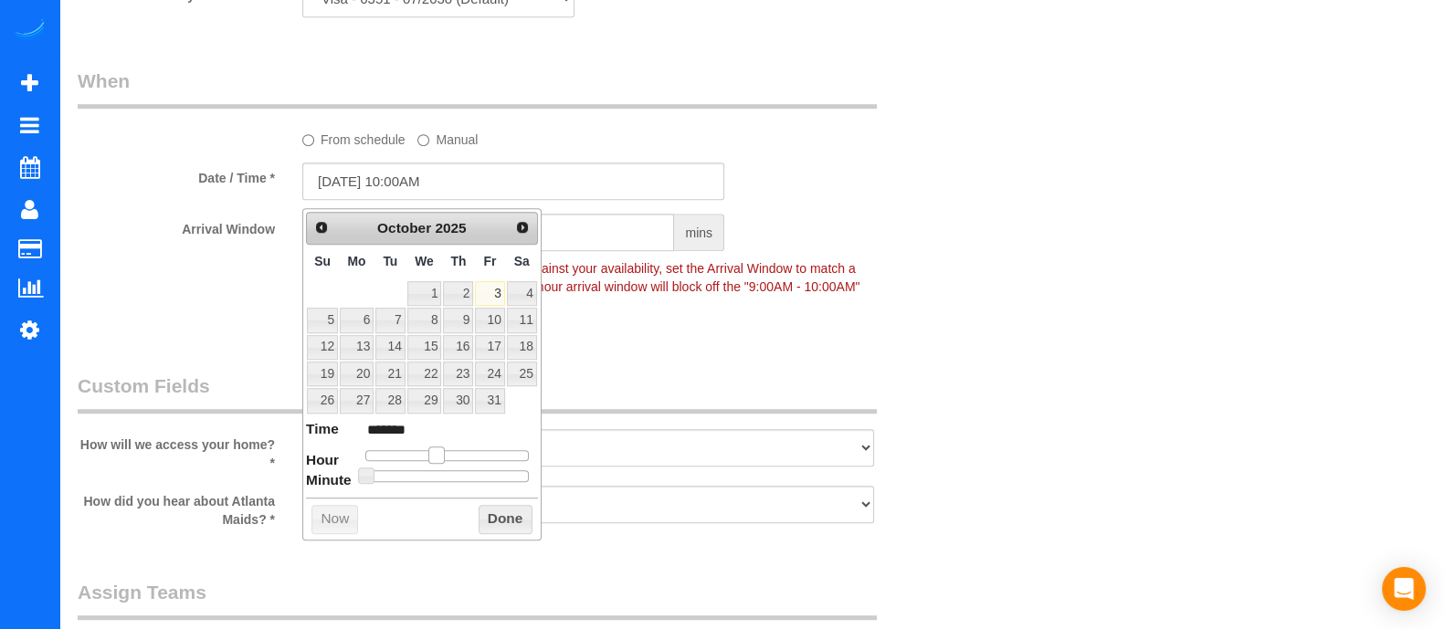
type input "******"
type input "10/03/2025 8:00AM"
type input "******"
click at [424, 449] on span at bounding box center [422, 455] width 16 height 16
click at [498, 511] on button "Done" at bounding box center [506, 519] width 54 height 29
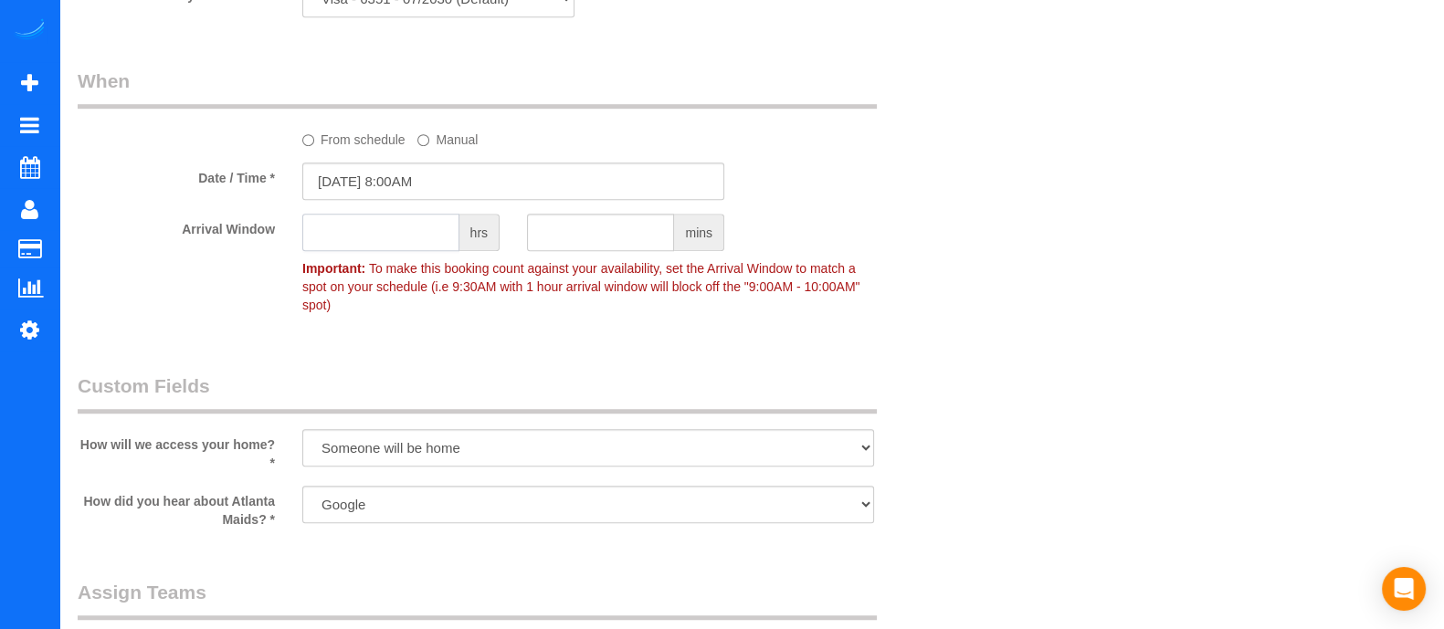
click at [378, 237] on input "text" at bounding box center [380, 232] width 157 height 37
type input "2"
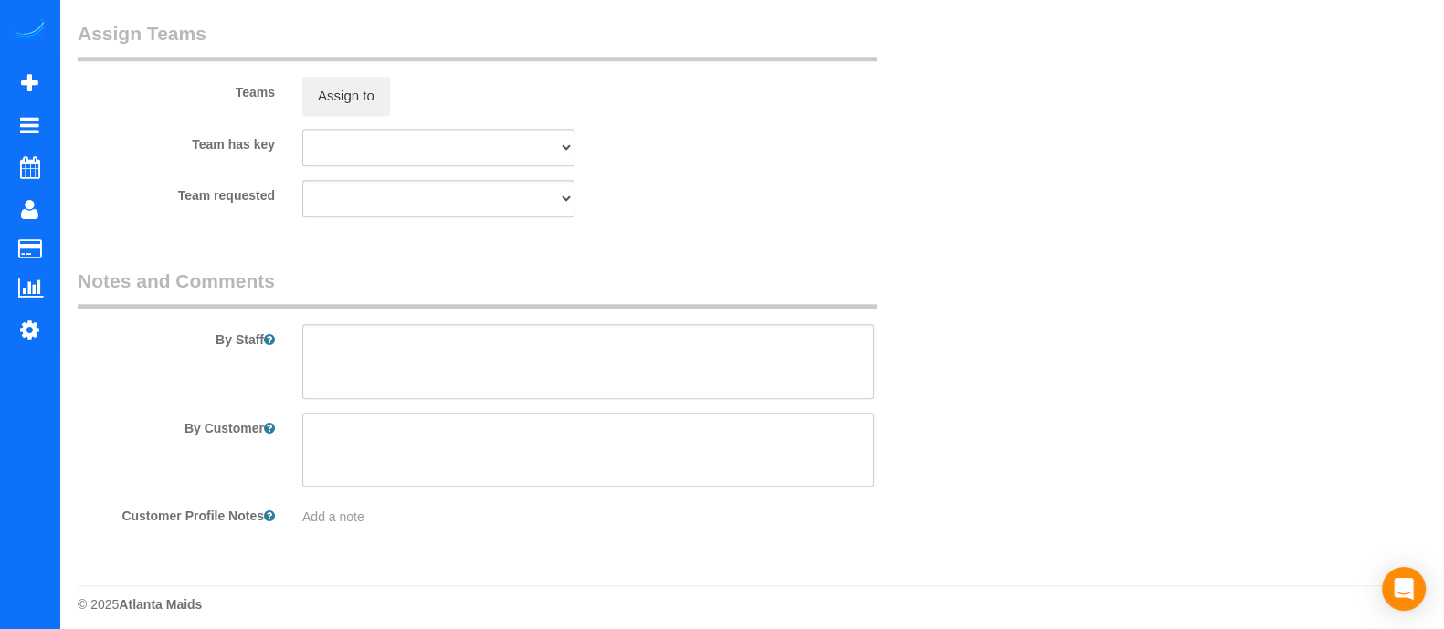
scroll to position [0, 0]
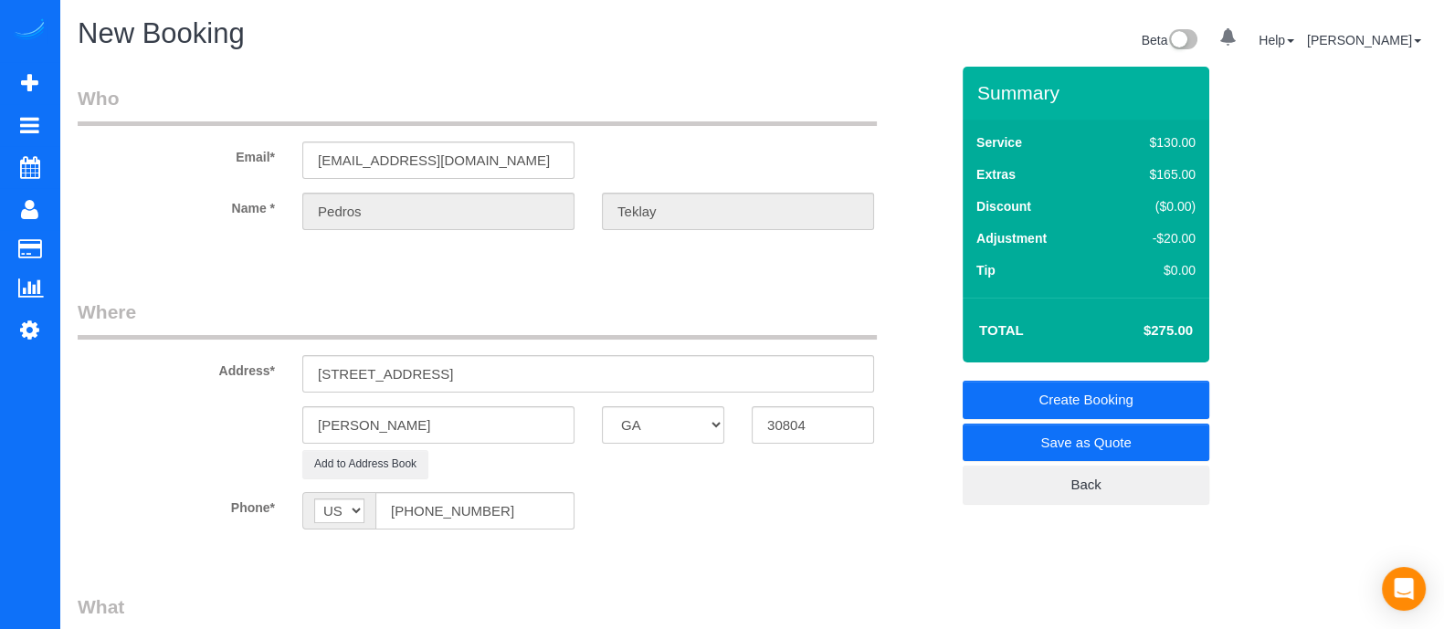
click at [1151, 396] on link "Create Booking" at bounding box center [1086, 400] width 247 height 38
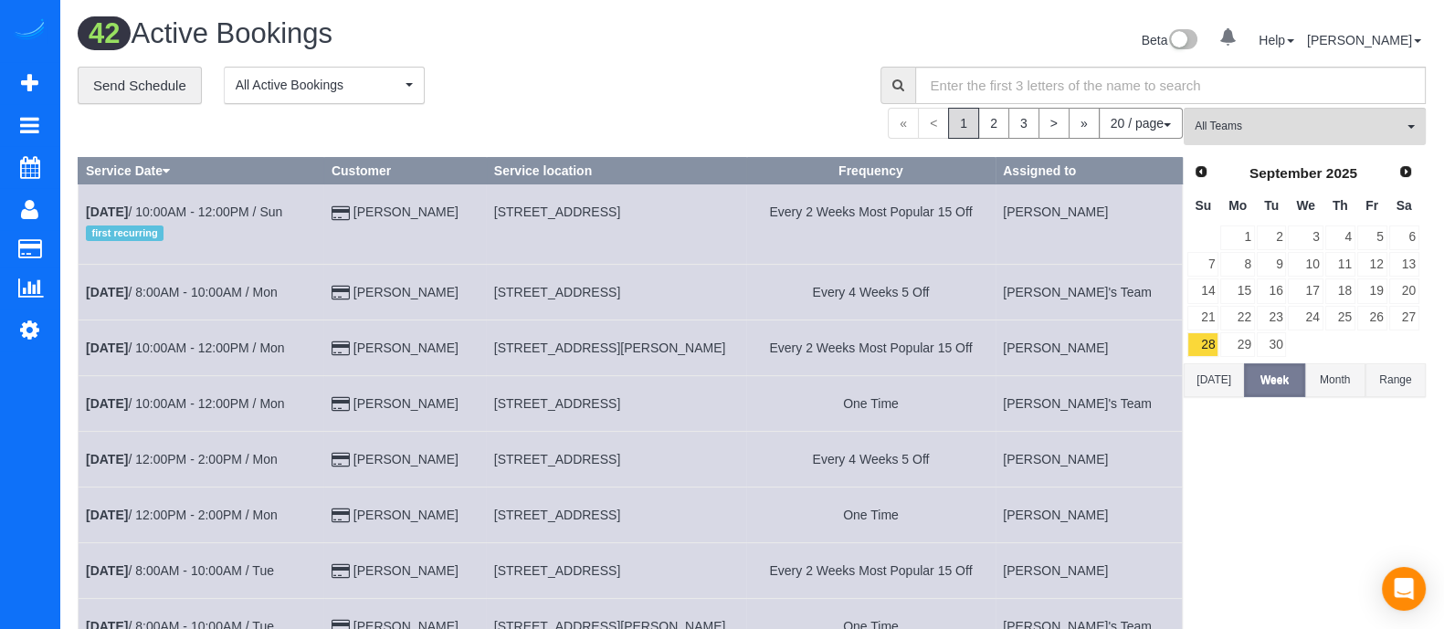
click at [326, 126] on div "« < 1 2 3 > » 20 / page 10 / page 20 / page 30 / page 40 / page 50 / page 100 /…" at bounding box center [630, 123] width 1105 height 31
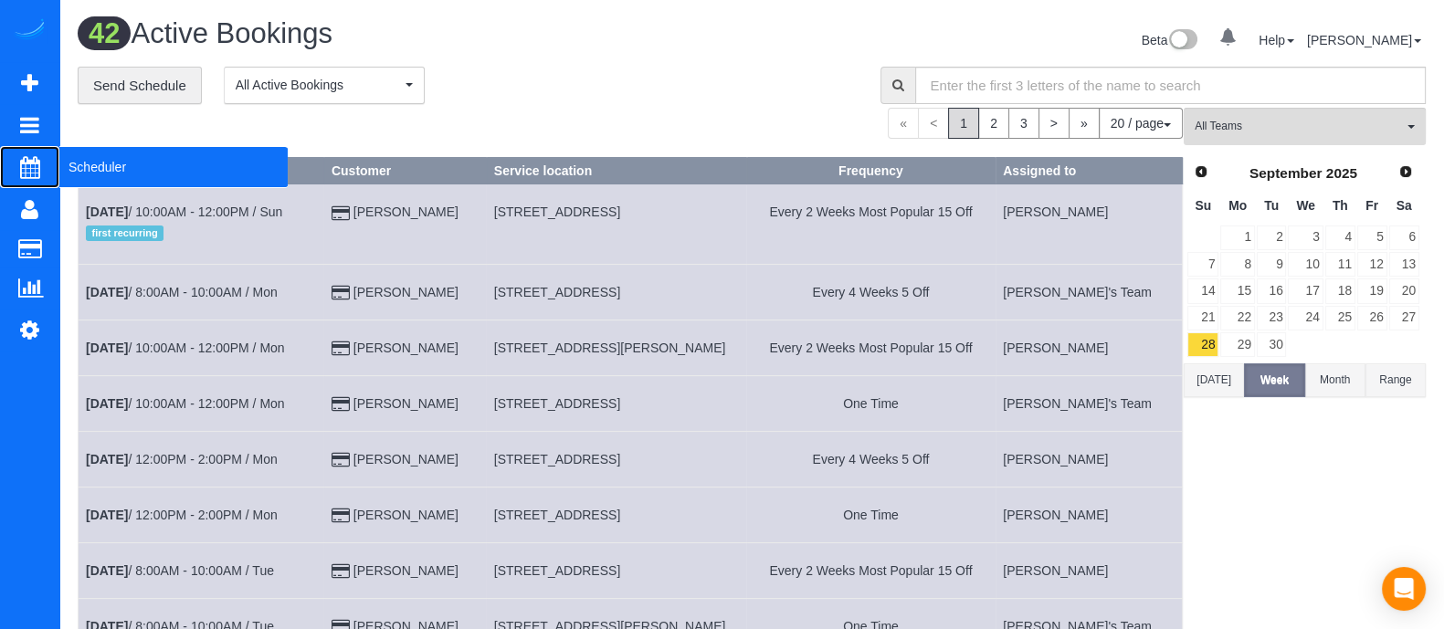
click at [108, 179] on span "Scheduler" at bounding box center [173, 167] width 228 height 42
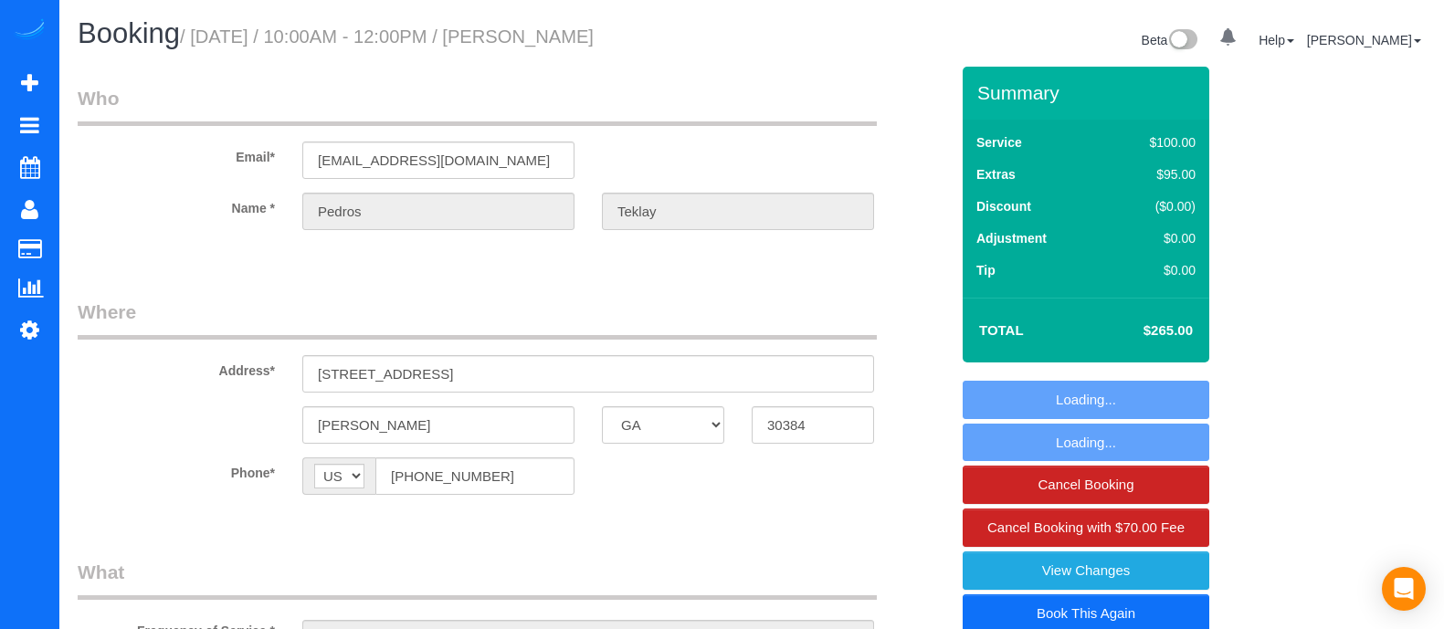
select select "GA"
select select "number:3"
select select "number:6"
select select "3"
select select "object:756"
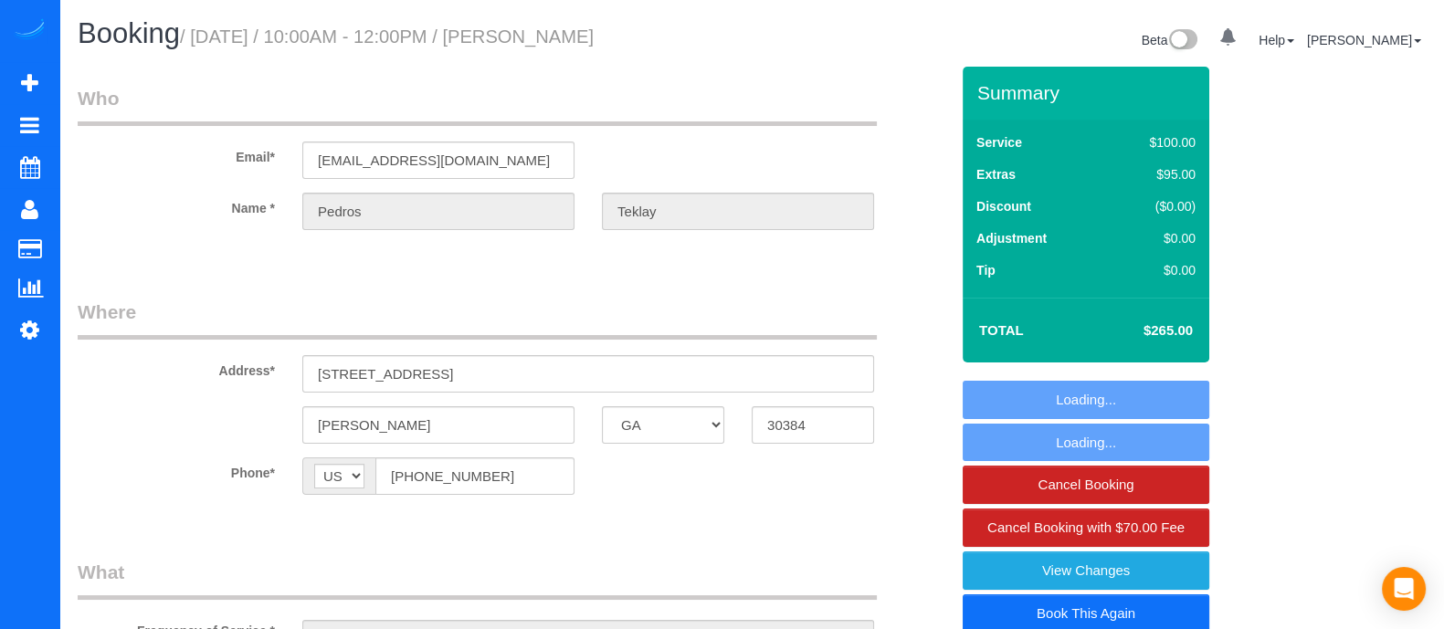
select select "spot1"
select select "3"
select select "object:779"
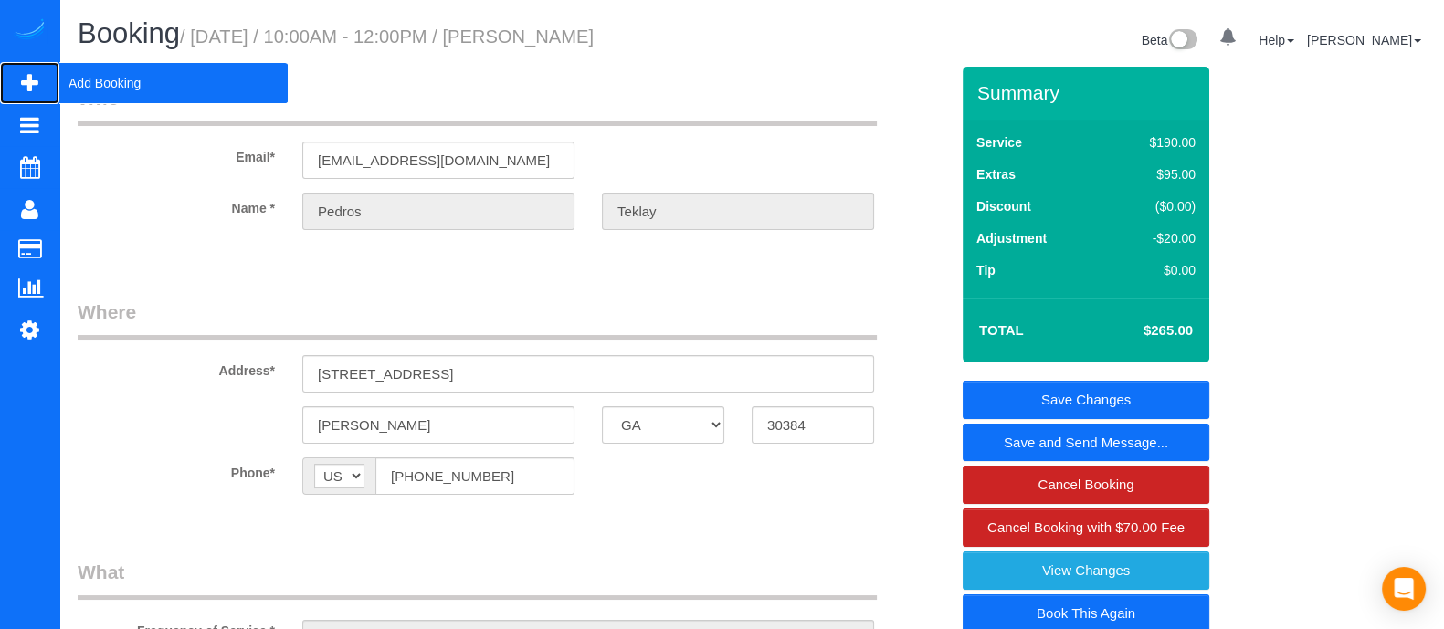
click at [106, 74] on span "Add Booking" at bounding box center [173, 83] width 228 height 42
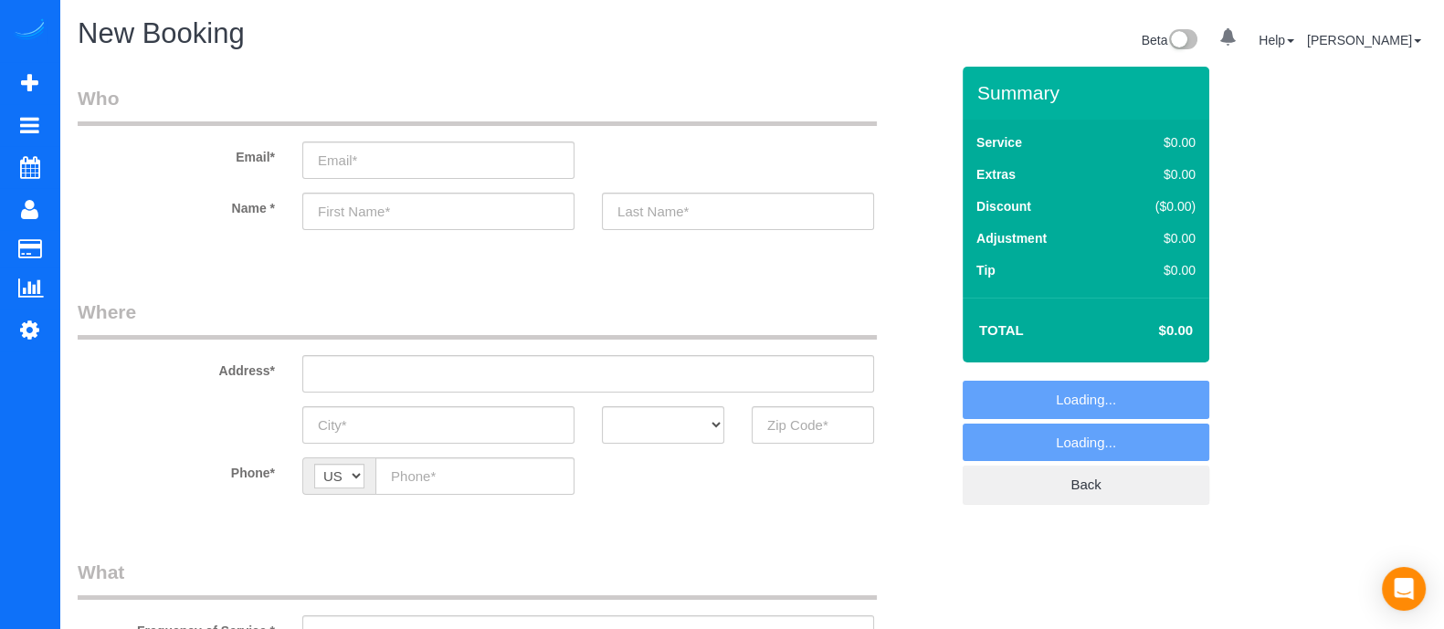
select select "object:1242"
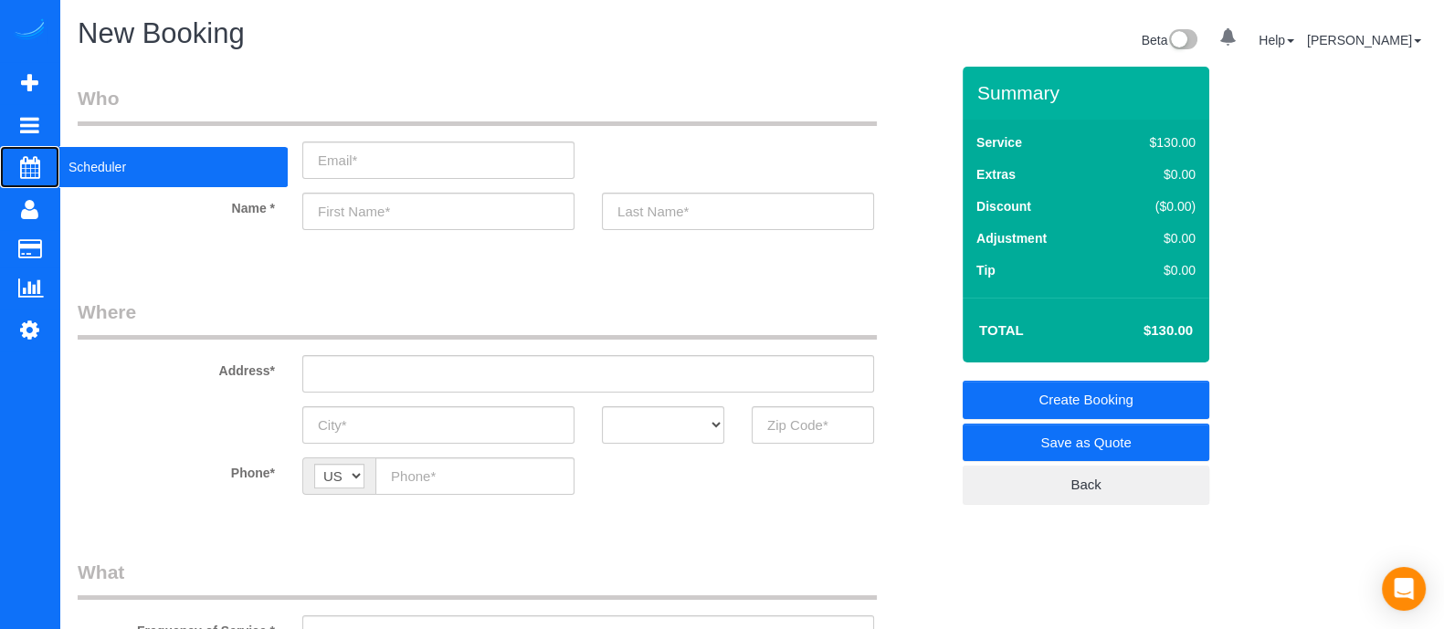
click at [82, 174] on span "Scheduler" at bounding box center [173, 167] width 228 height 42
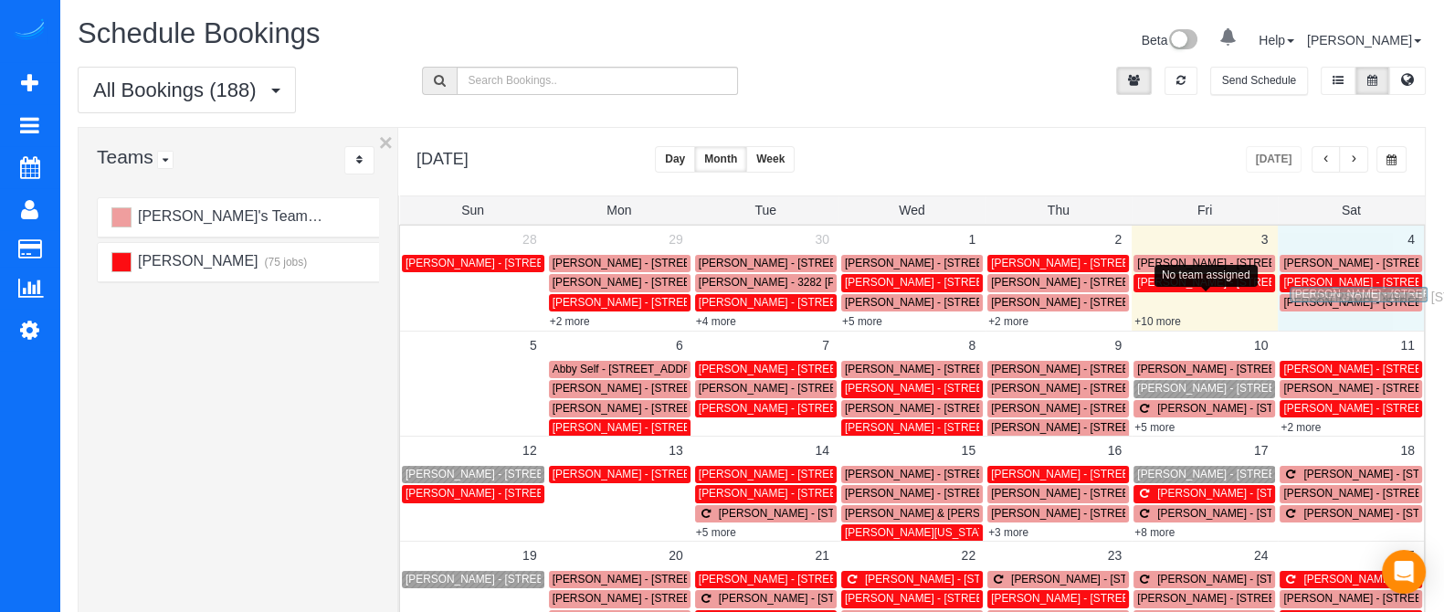
drag, startPoint x: 1165, startPoint y: 300, endPoint x: 1321, endPoint y: 294, distance: 155.4
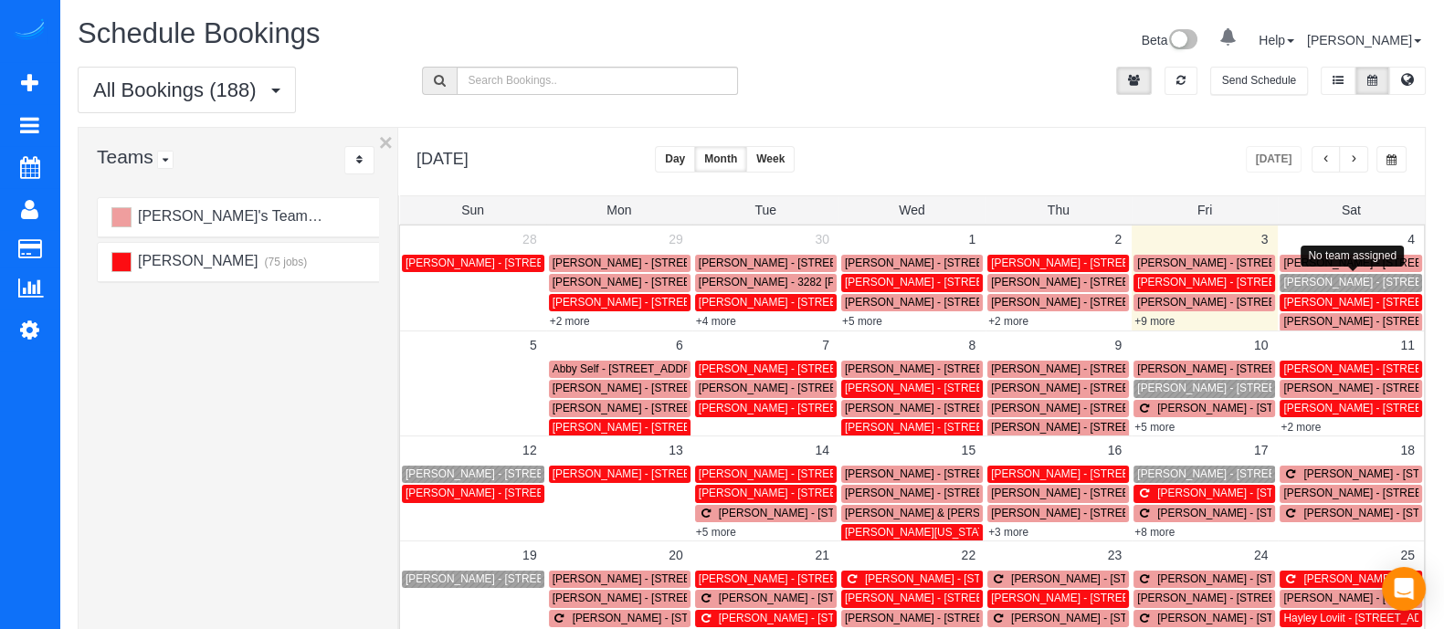
click at [1325, 280] on span "Pedros Teklay - 4325 Bridle Path Cttucker, Ga 30084, Usa, Tucker, GA 30804" at bounding box center [1431, 282] width 296 height 13
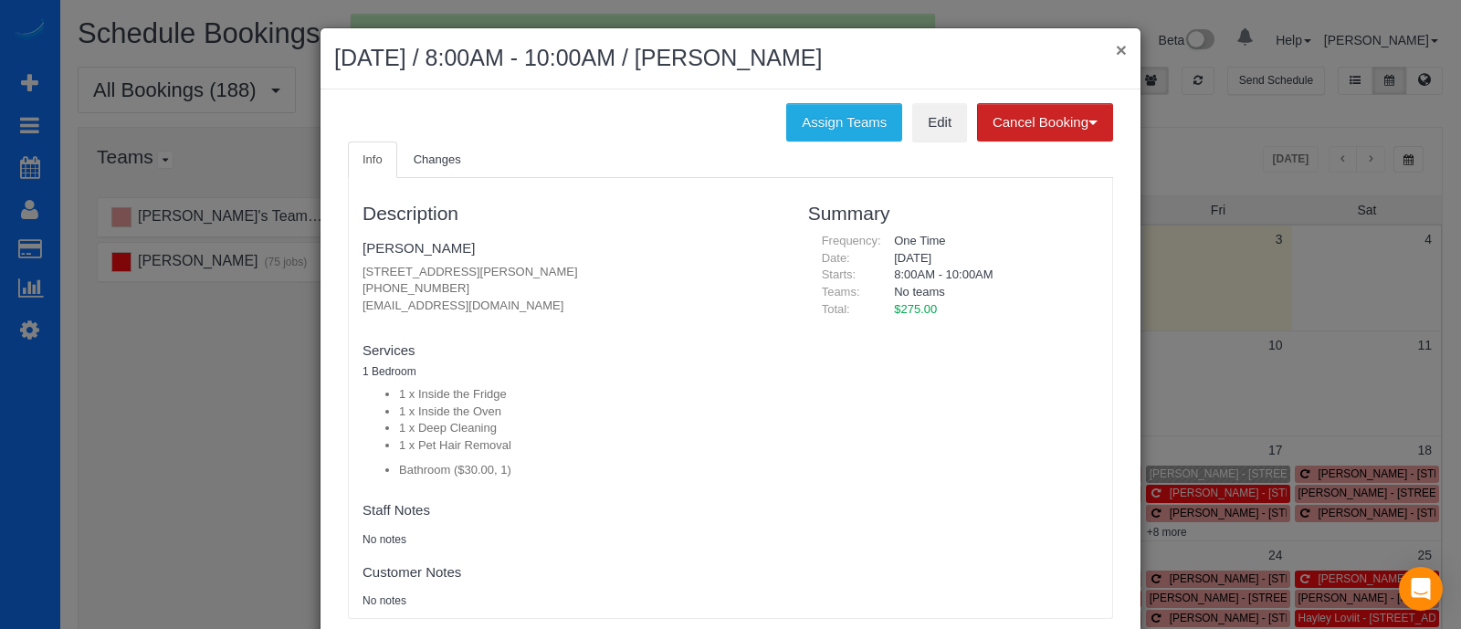
click at [1116, 45] on button "×" at bounding box center [1121, 49] width 11 height 19
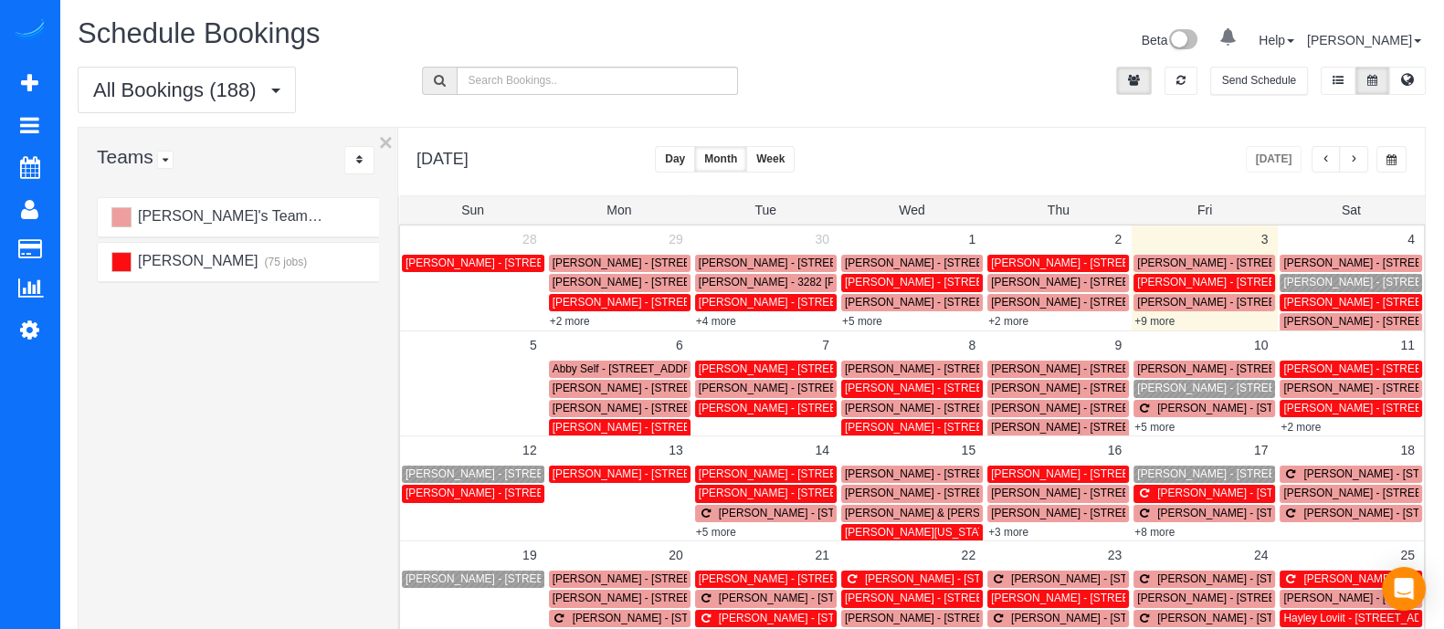
click at [1358, 278] on span "Pedros Teklay - 4325 Bridle Path Cttucker, Ga 30084, Usa, Tucker, GA 30804" at bounding box center [1431, 282] width 296 height 13
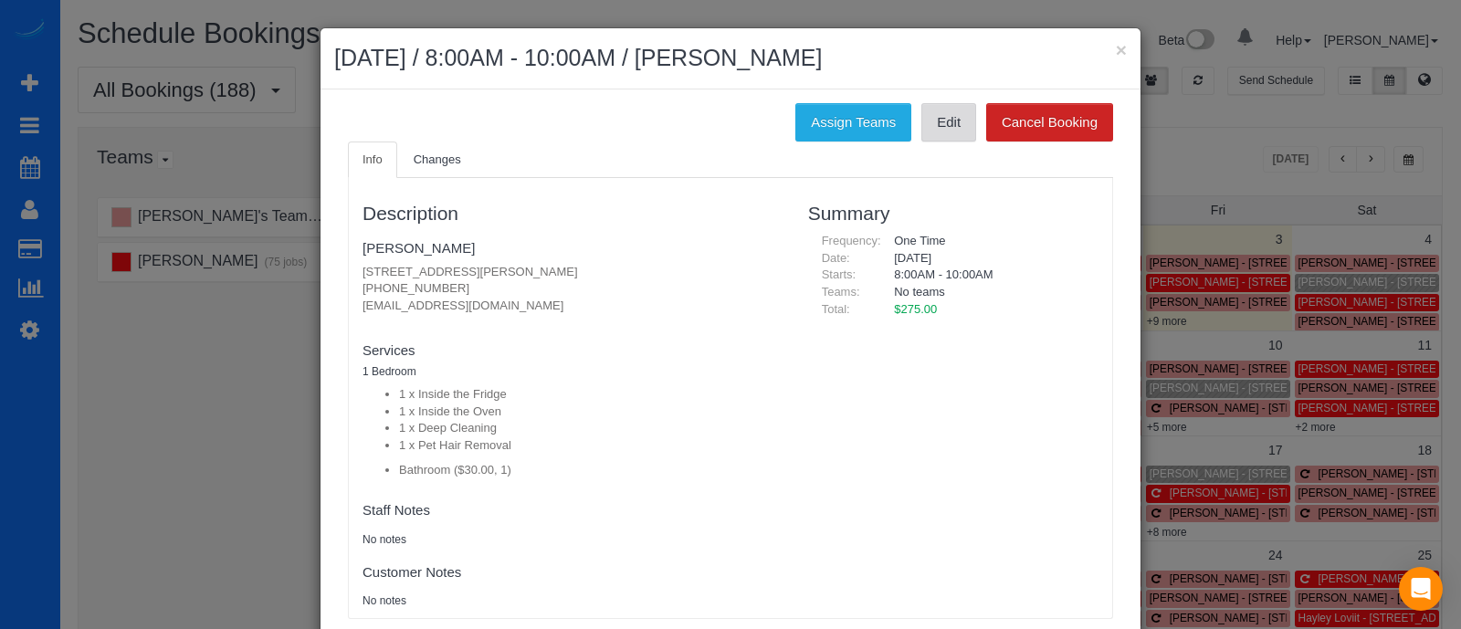
click at [928, 132] on link "Edit" at bounding box center [949, 122] width 55 height 38
drag, startPoint x: 1116, startPoint y: 37, endPoint x: 1114, endPoint y: 54, distance: 17.4
click at [1114, 54] on div "× October 04, 2025 / 8:00AM - 10:00AM / Pedros Teklay" at bounding box center [731, 58] width 820 height 61
click at [1116, 54] on button "×" at bounding box center [1121, 49] width 11 height 19
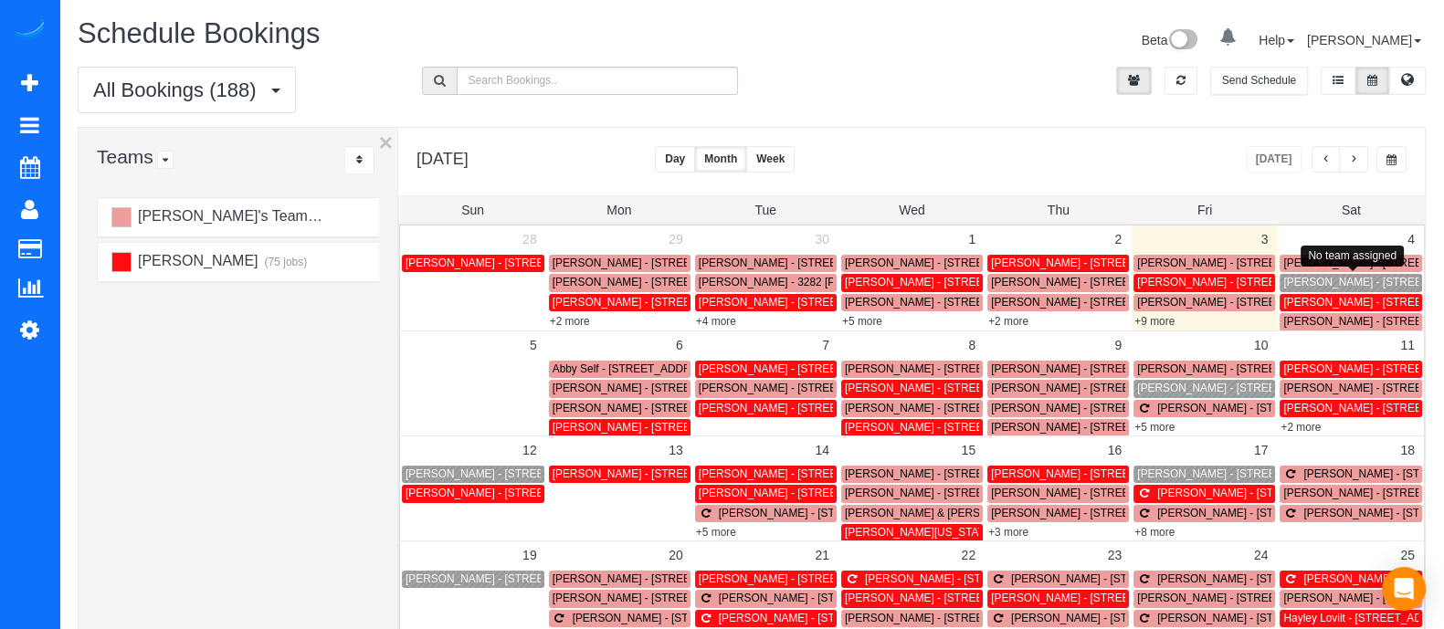
click at [1297, 279] on span "Pedros Teklay - 4325 Bridle Path Cttucker, Ga 30084, Usa, Tucker, GA 30804" at bounding box center [1431, 282] width 296 height 13
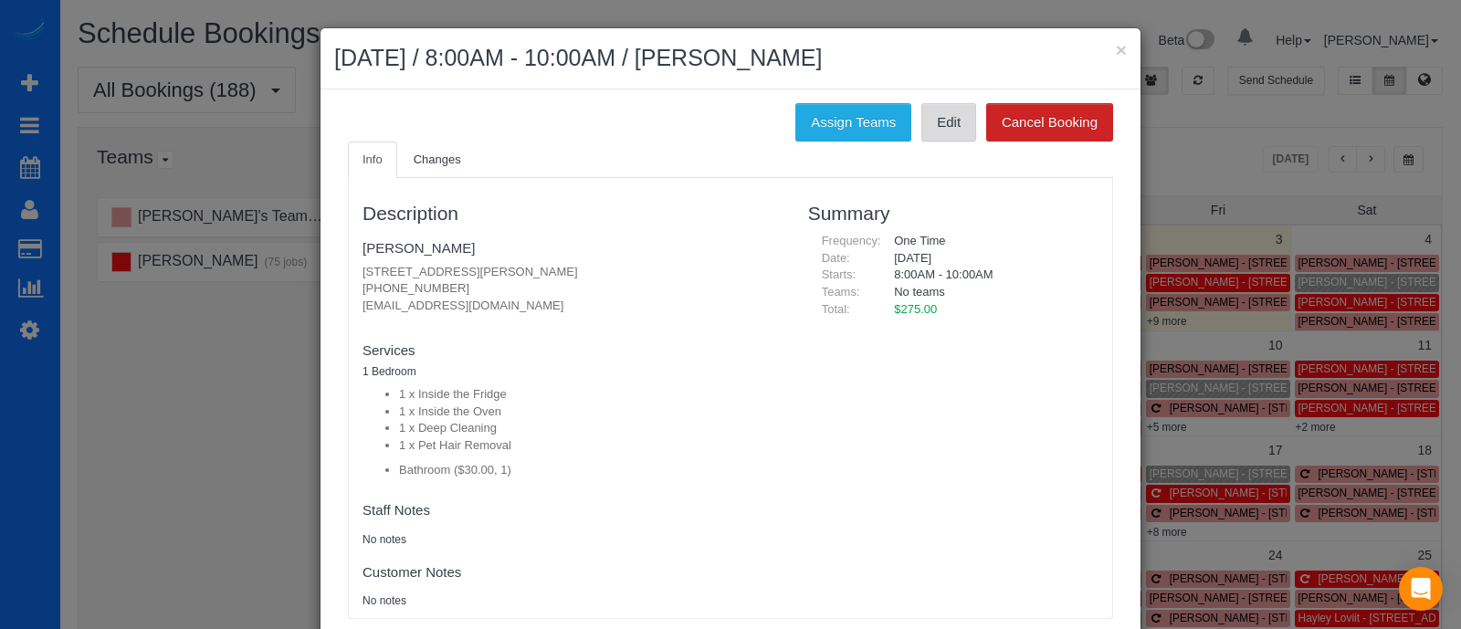
click at [935, 111] on link "Edit" at bounding box center [949, 122] width 55 height 38
click at [865, 121] on button "Assign Teams" at bounding box center [854, 122] width 116 height 38
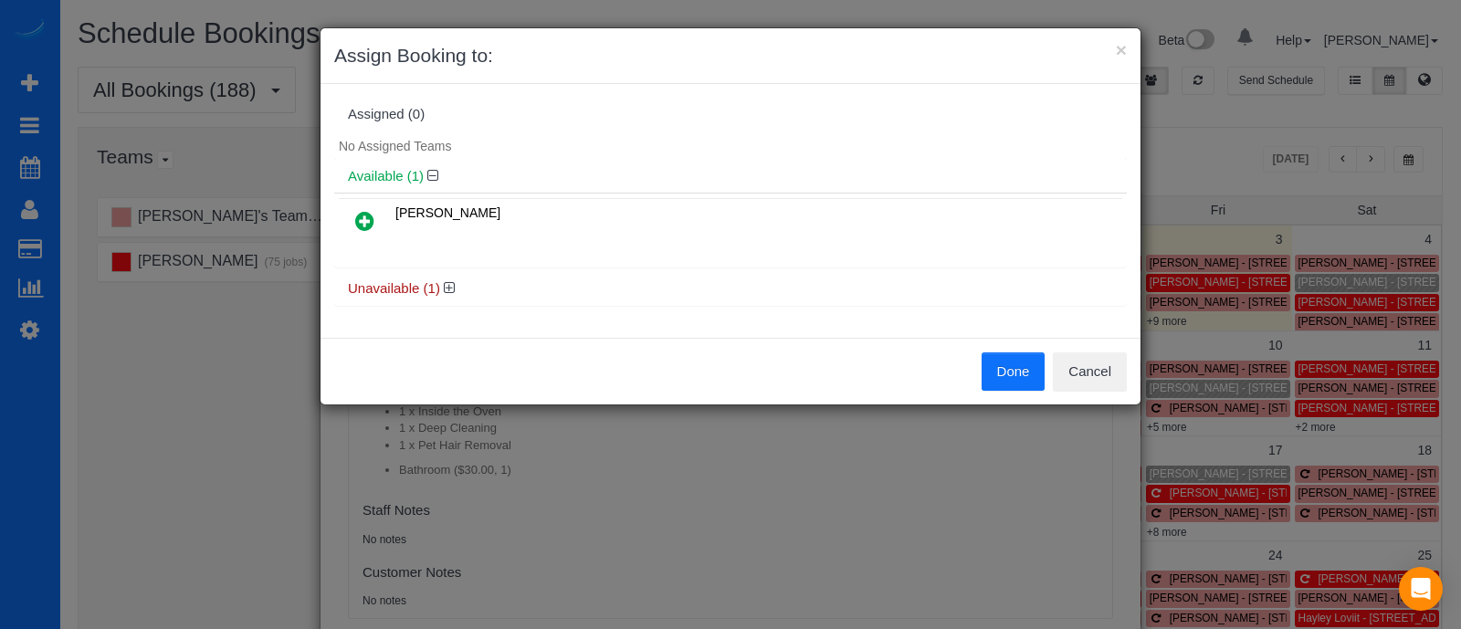
click at [364, 212] on icon at bounding box center [364, 221] width 19 height 22
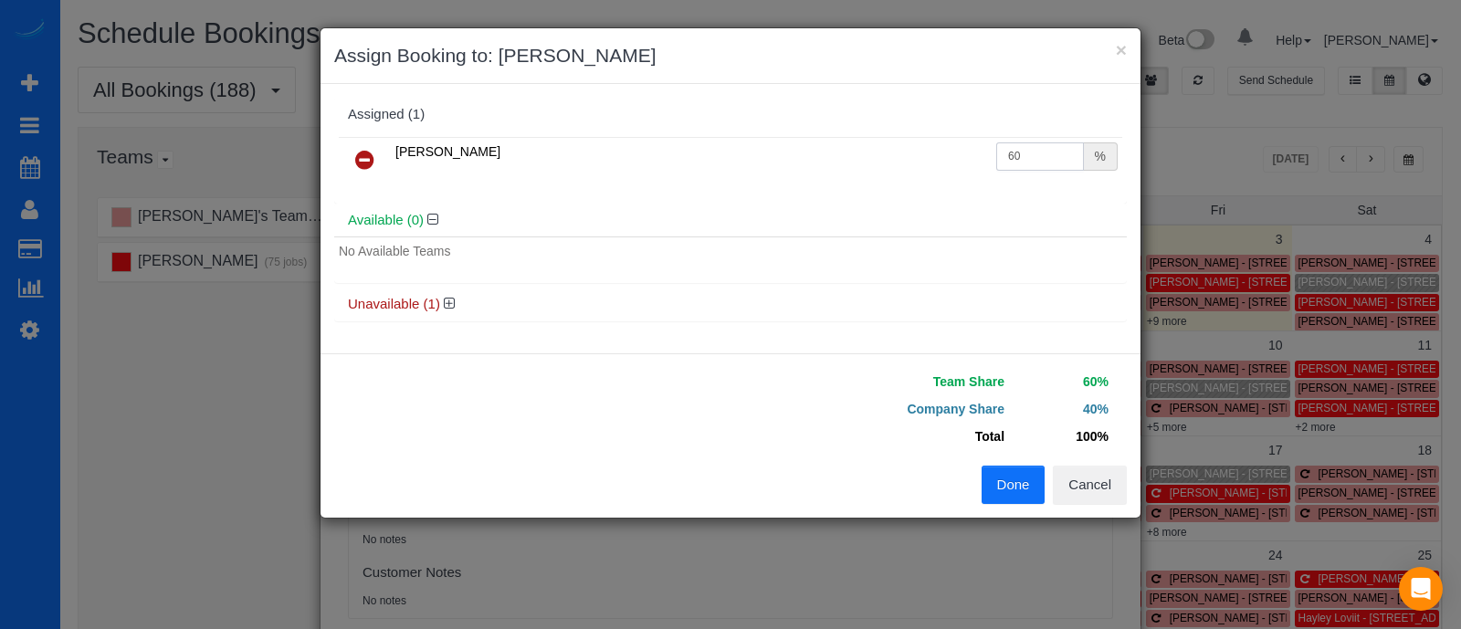
click at [1047, 166] on input "60" at bounding box center [1040, 156] width 88 height 28
type input "6"
type input "68"
click at [1026, 472] on button "Done" at bounding box center [1014, 485] width 64 height 38
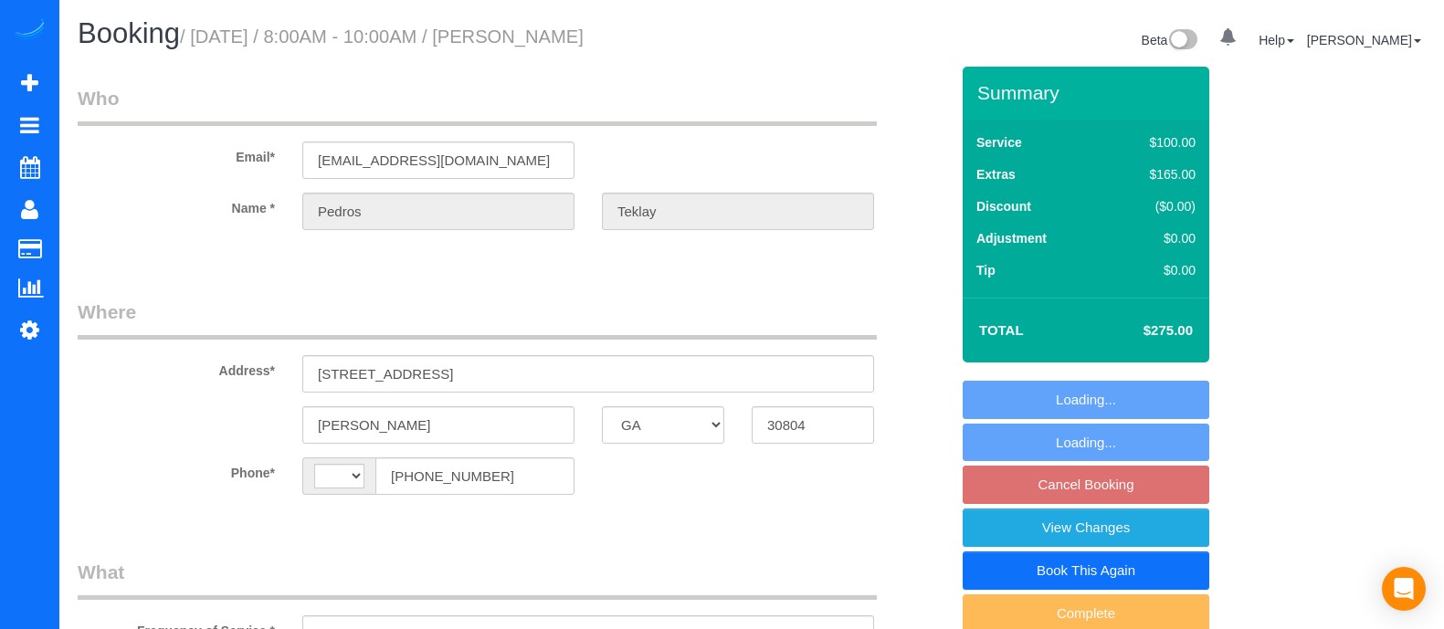
select select "GA"
select select "number:3"
select select "number:6"
select select "string:US"
select select "object:665"
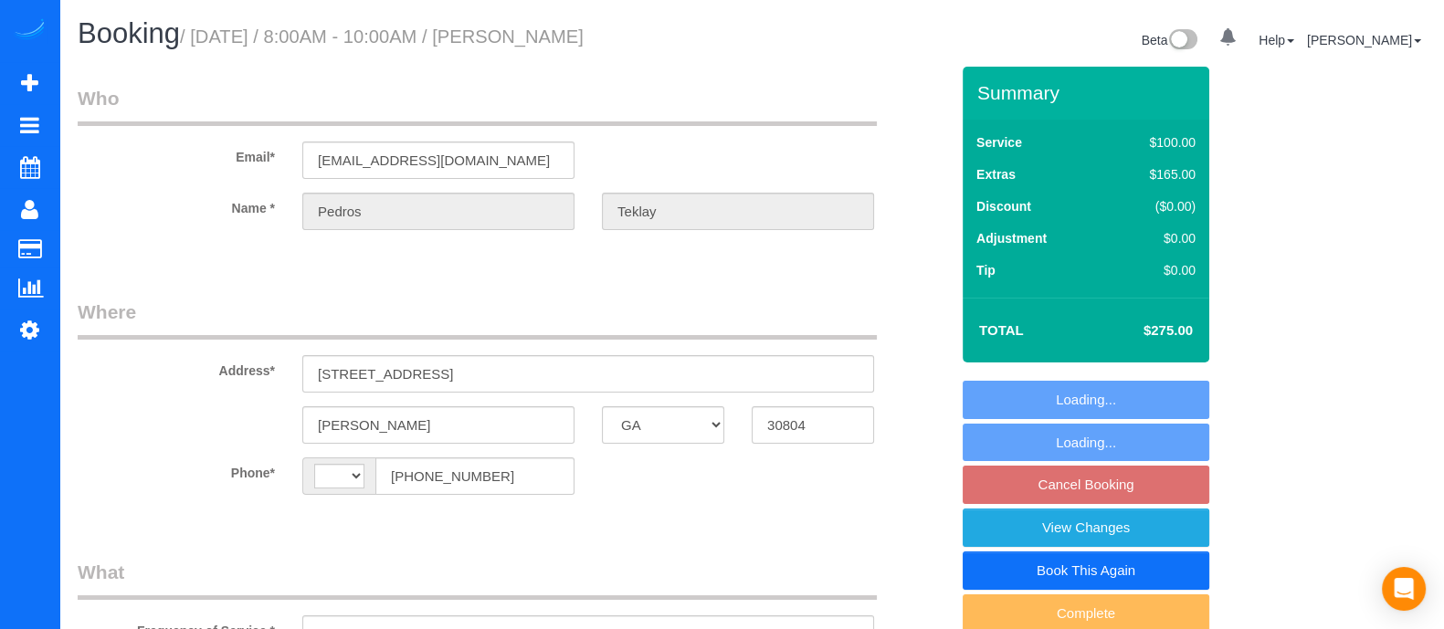
select select "spot1"
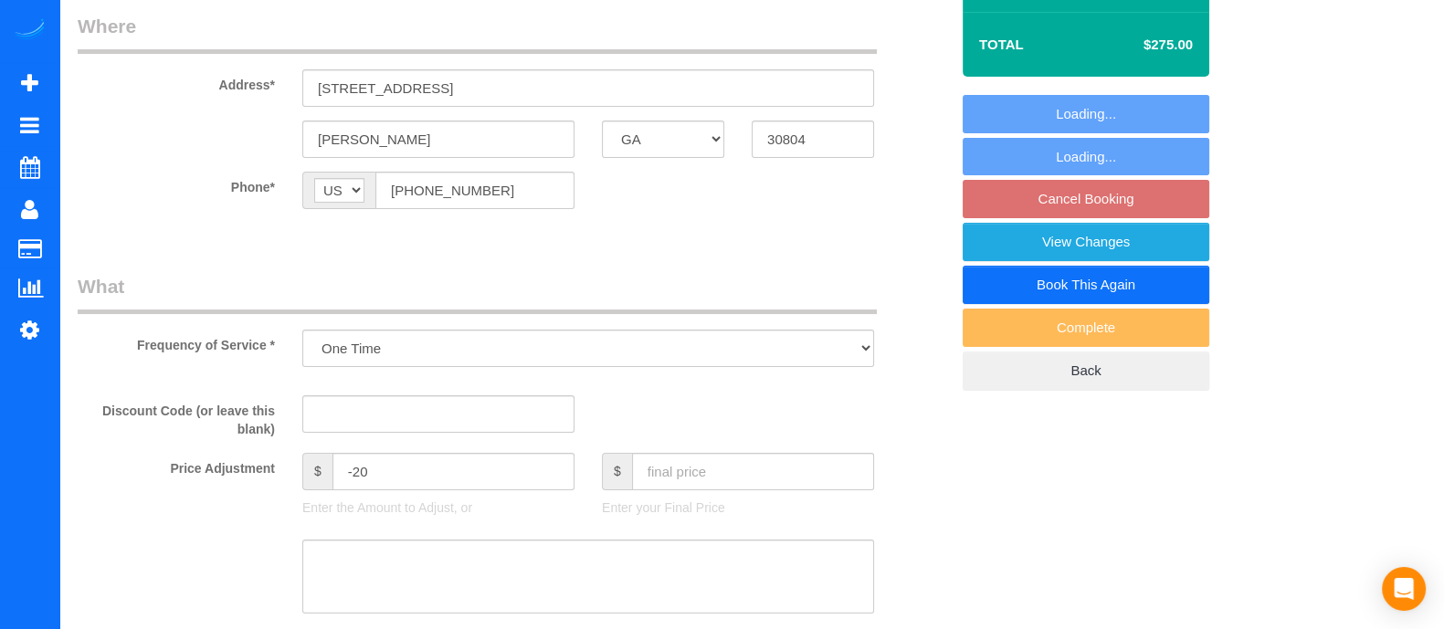
select select "object:762"
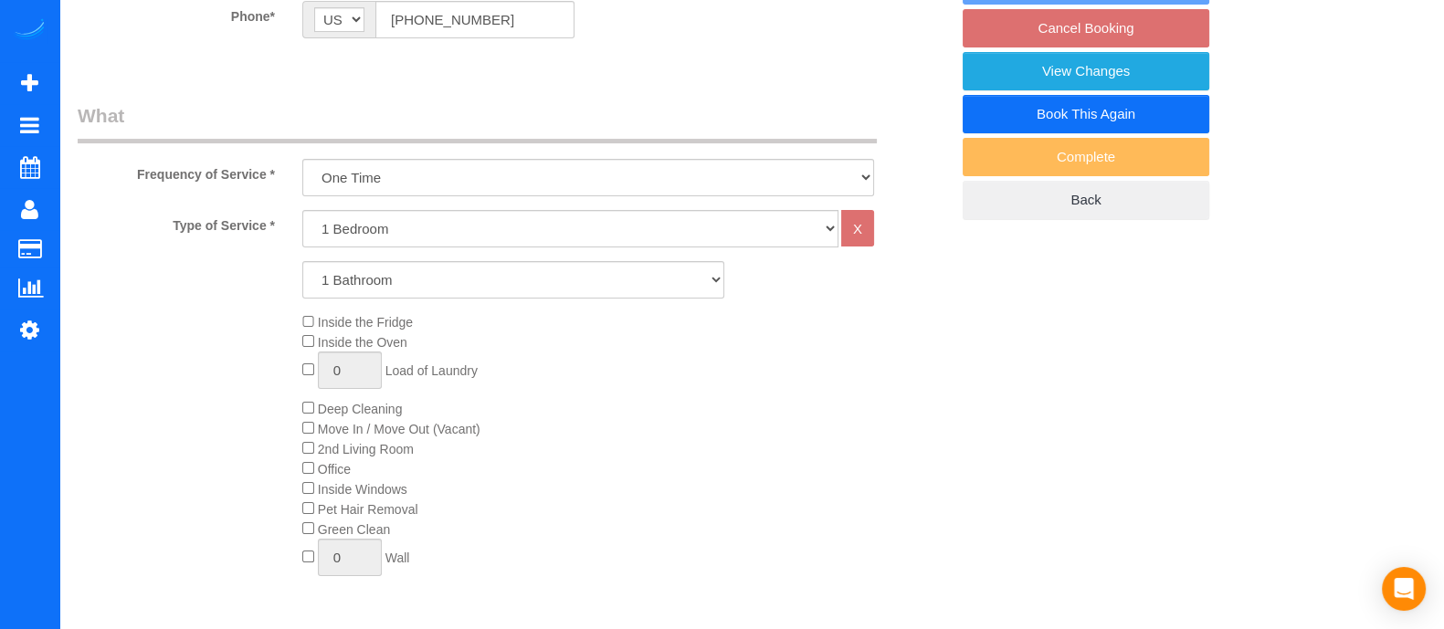
scroll to position [474, 0]
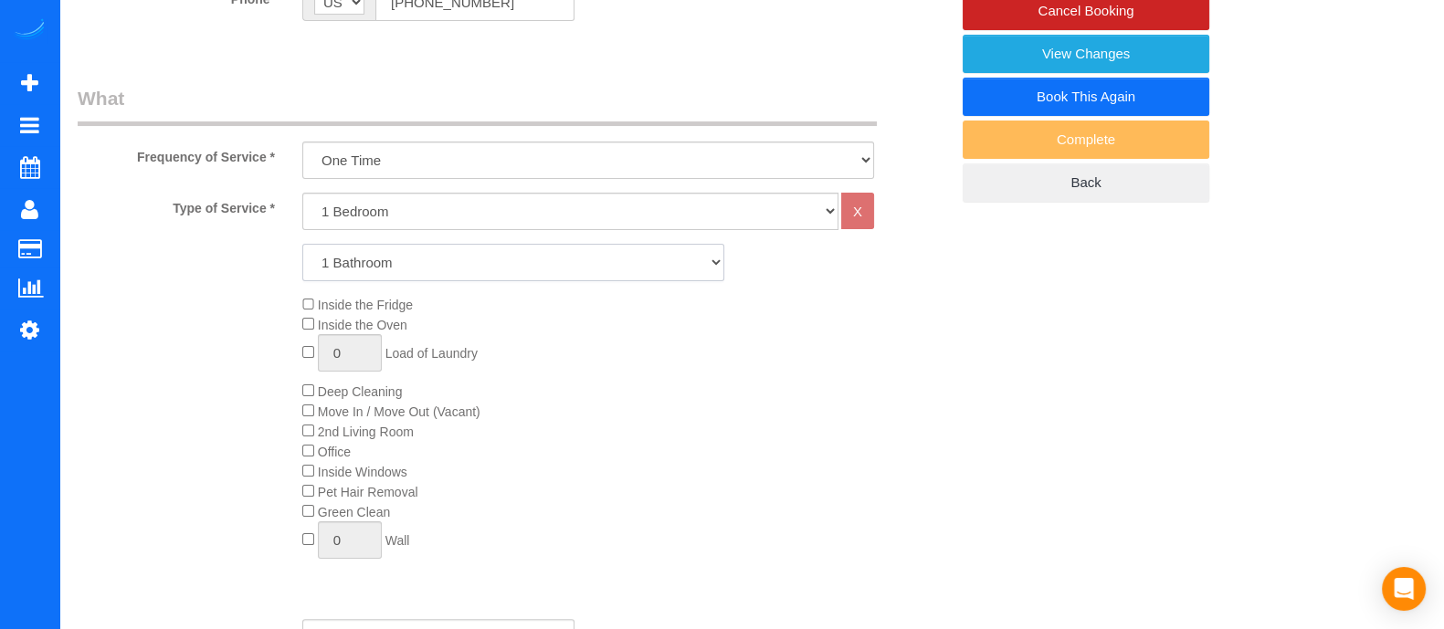
click at [686, 257] on select "1 Bathroom 2 Bathrooms 3 Bathrooms 4 Bathrooms 5 Bathrooms 6 Bathrooms" at bounding box center [513, 262] width 422 height 37
select select "2"
click at [302, 244] on select "1 Bathroom 2 Bathrooms 3 Bathrooms 4 Bathrooms 5 Bathrooms 6 Bathrooms" at bounding box center [513, 262] width 422 height 37
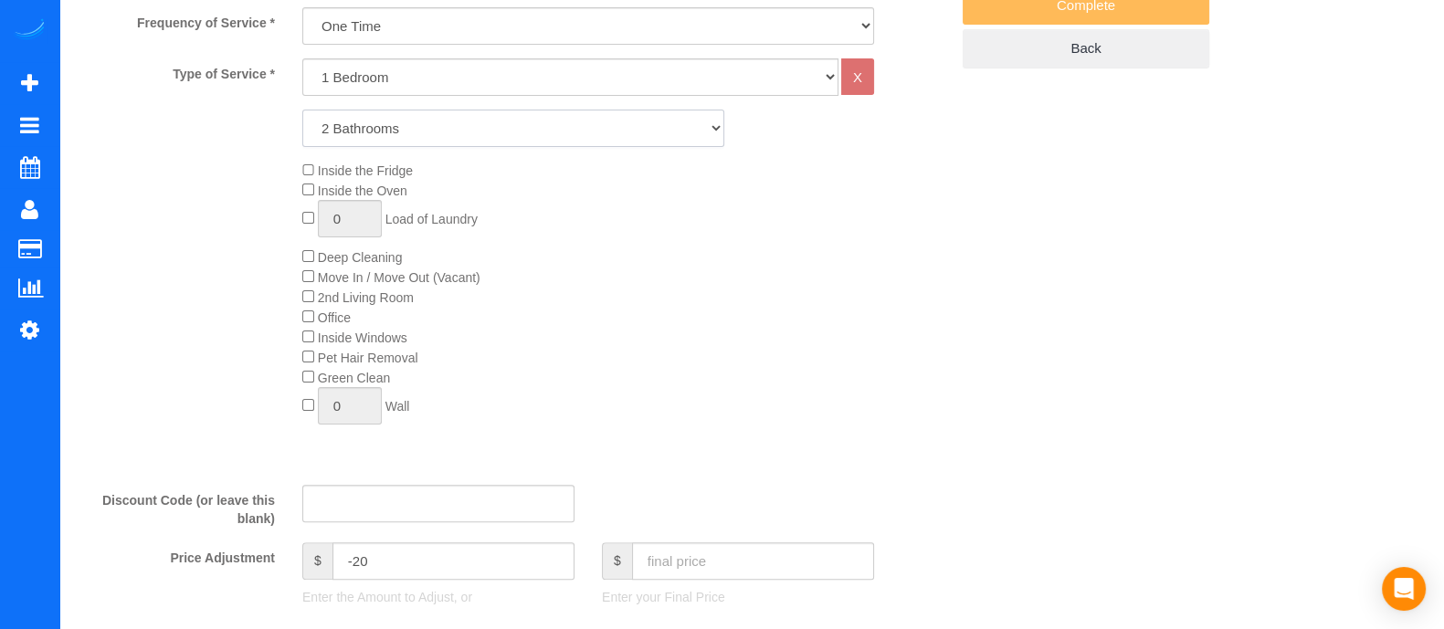
scroll to position [622, 0]
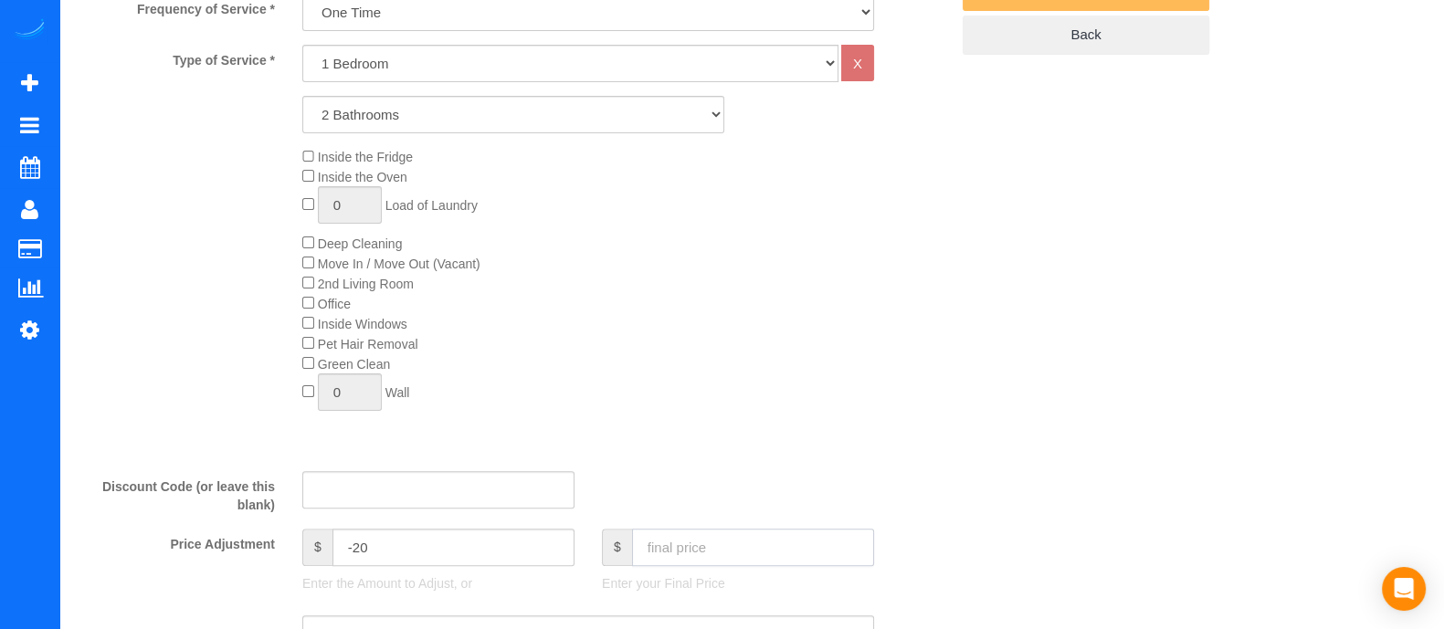
click at [738, 545] on input "text" at bounding box center [753, 547] width 242 height 37
type input "2"
type input "-323"
type input "75"
type input "-250"
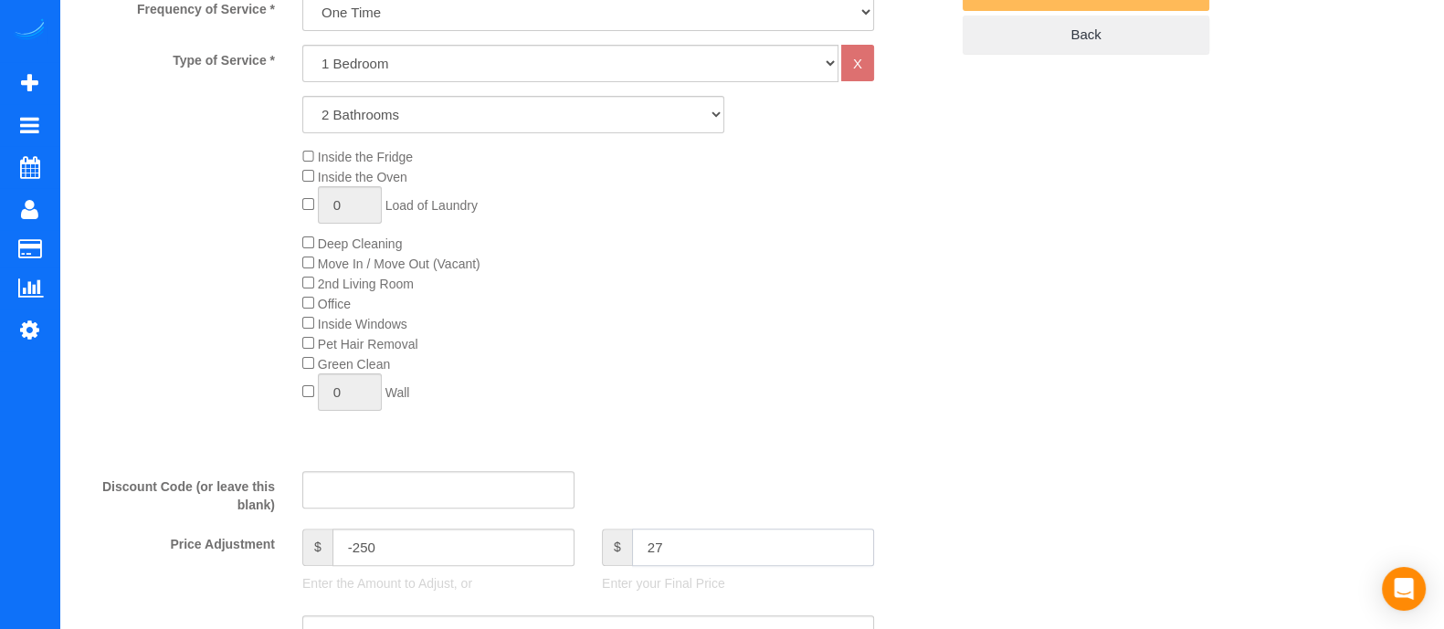
type input "275"
type input "-50"
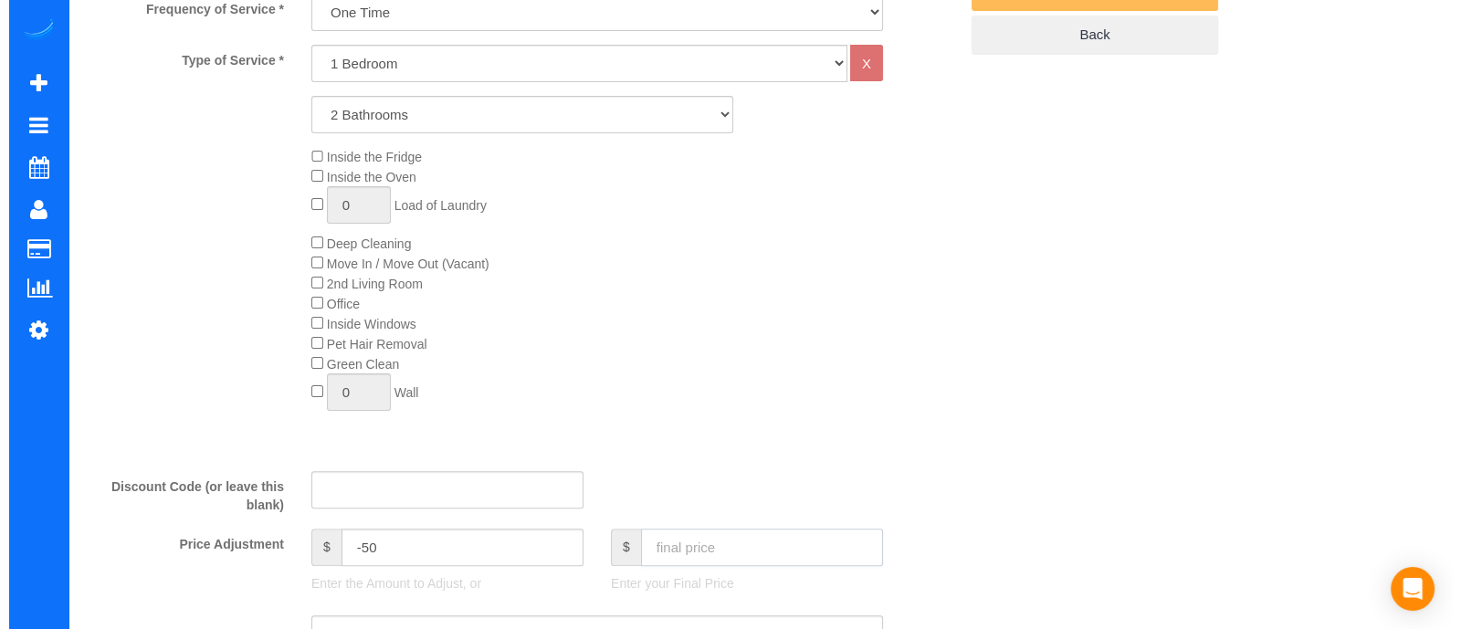
scroll to position [50, 0]
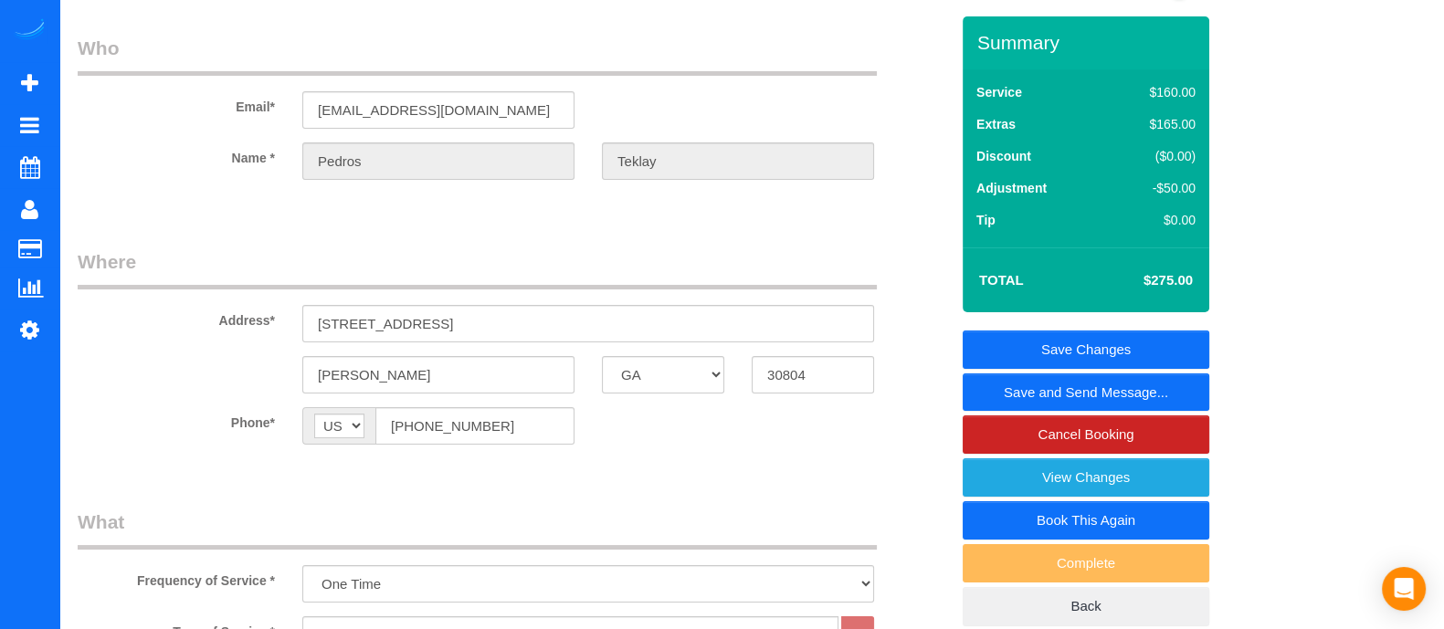
click at [1072, 395] on link "Save and Send Message..." at bounding box center [1086, 393] width 247 height 38
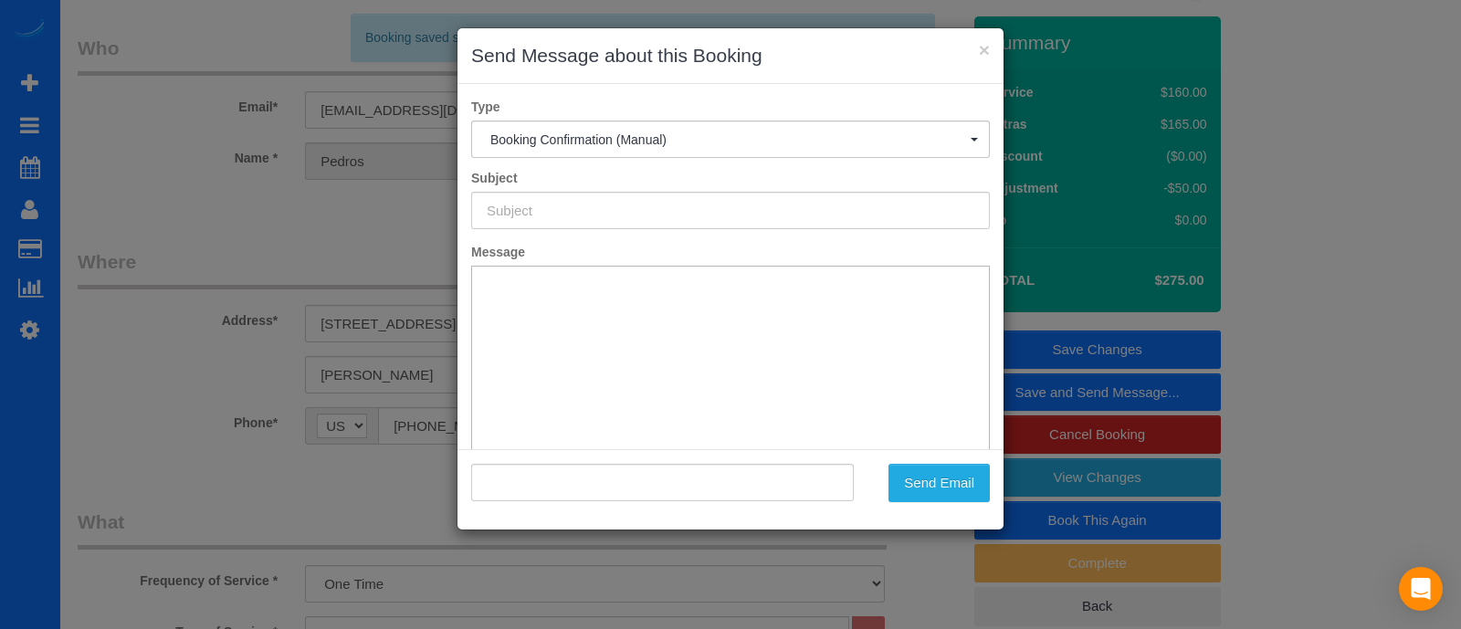
type input "Booking Confirmed!"
type input ""Pedros Teklay" <teddy.teklay14@gmail.com>"
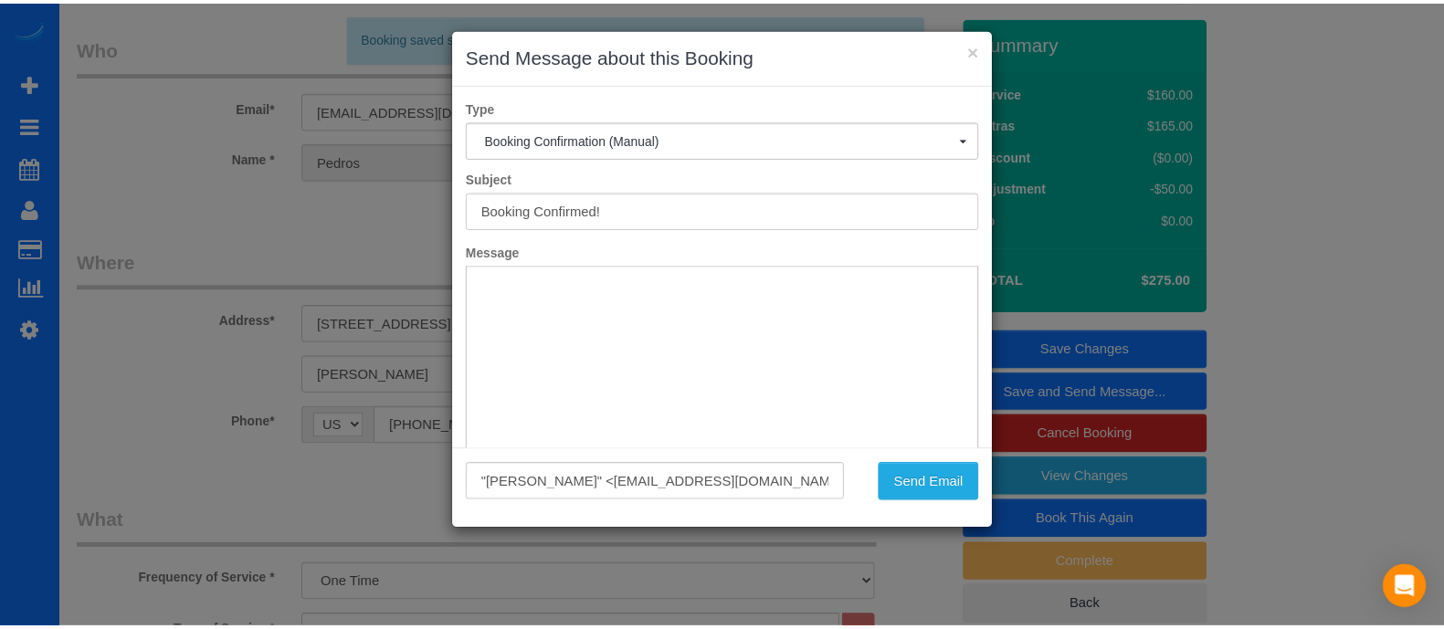
scroll to position [0, 0]
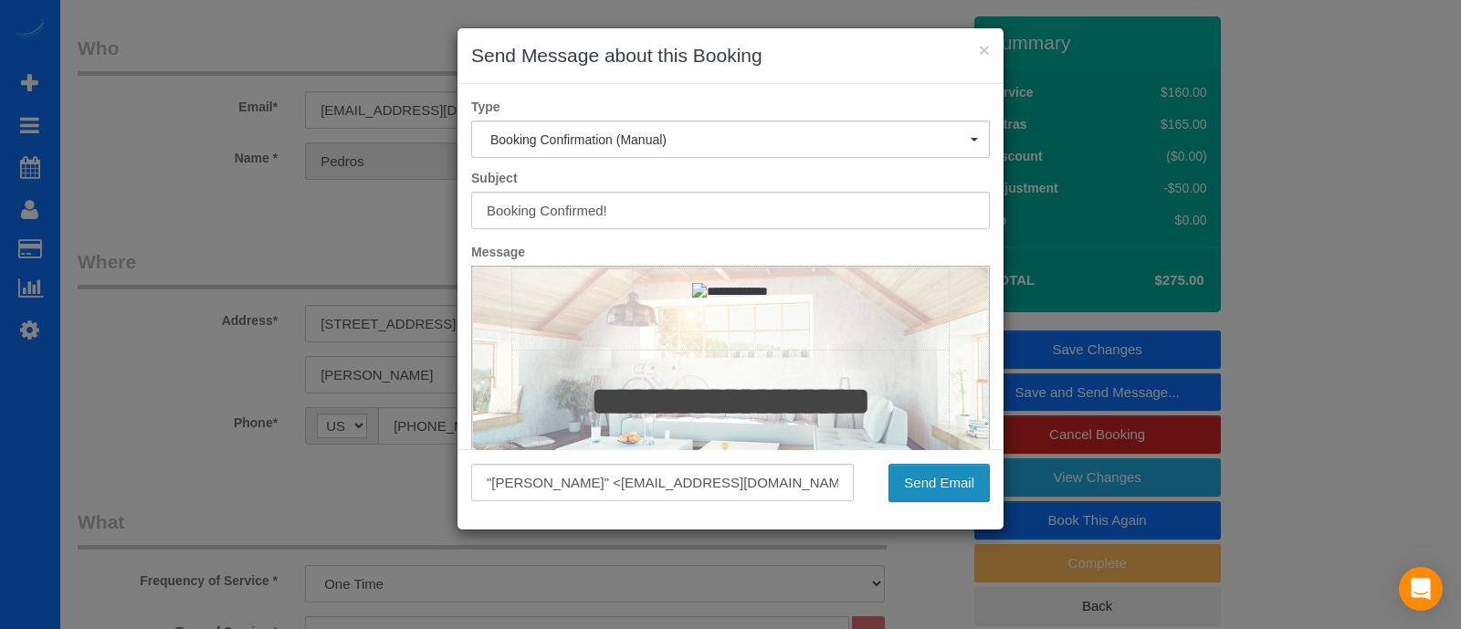
click at [945, 485] on button "Send Email" at bounding box center [939, 483] width 101 height 38
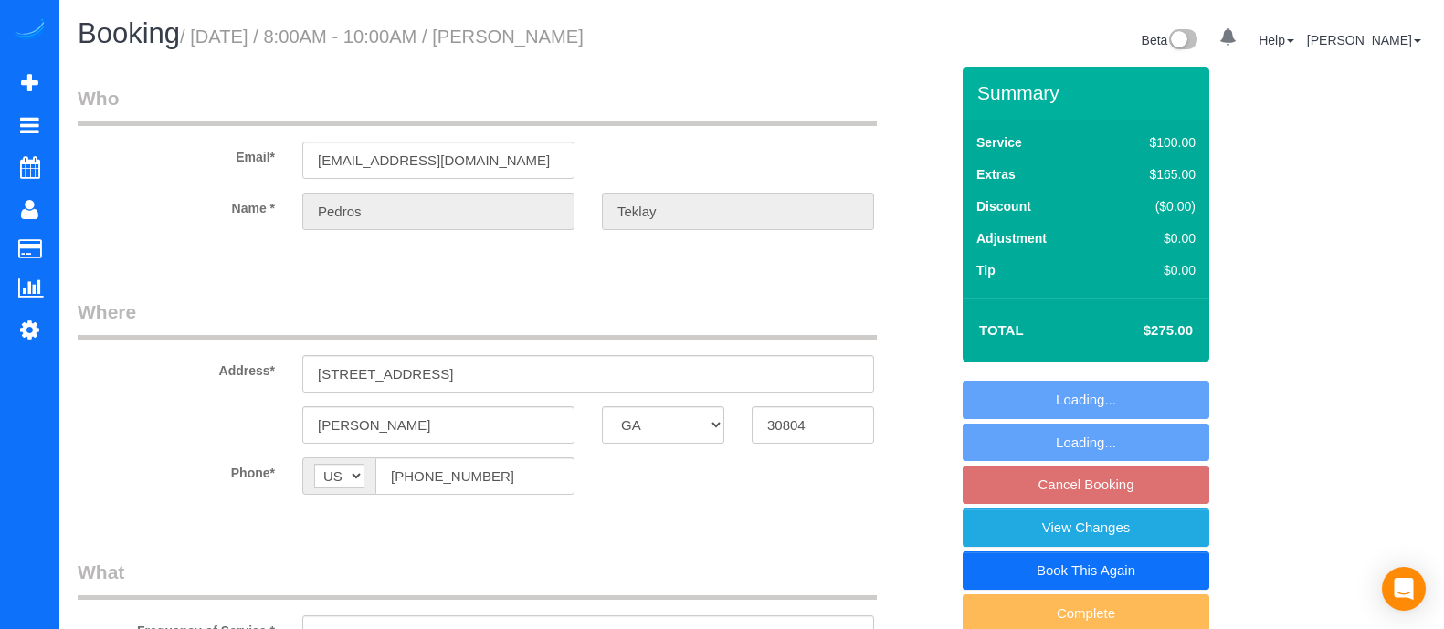
select select "GA"
select select "object:673"
select select "2"
select select "number:3"
select select "number:6"
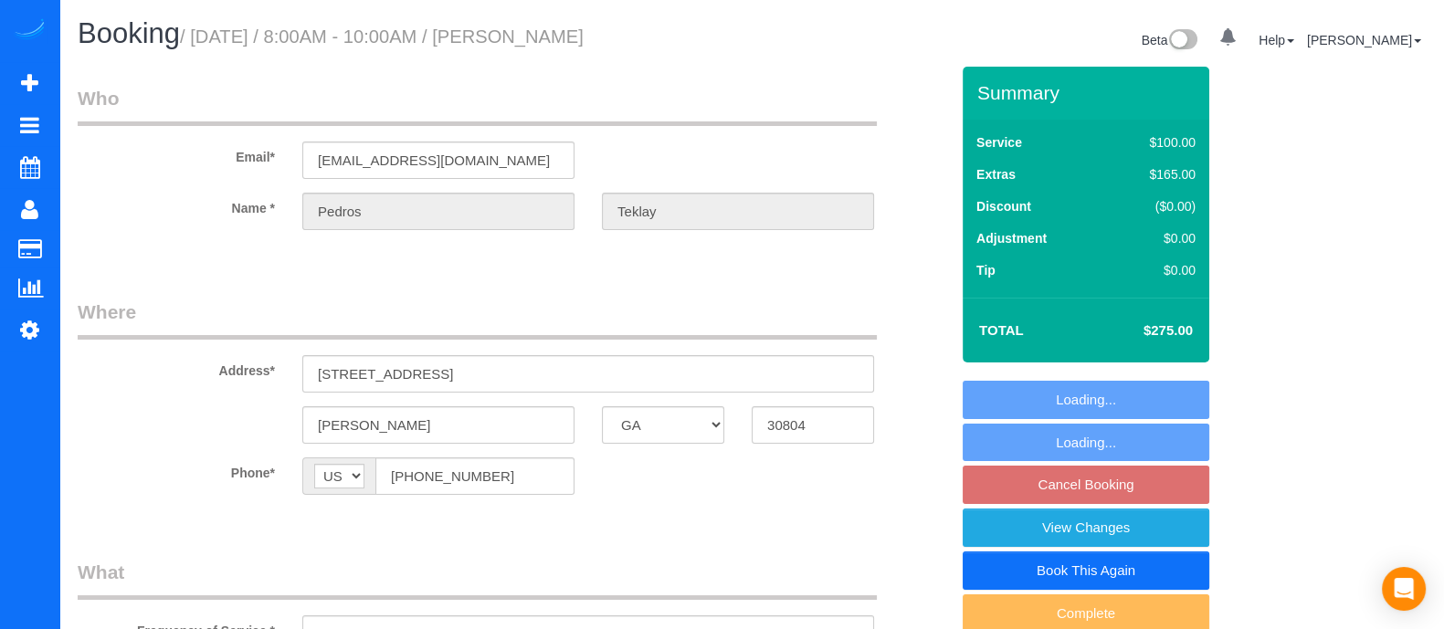
select select "spot1"
